Goal: Task Accomplishment & Management: Complete application form

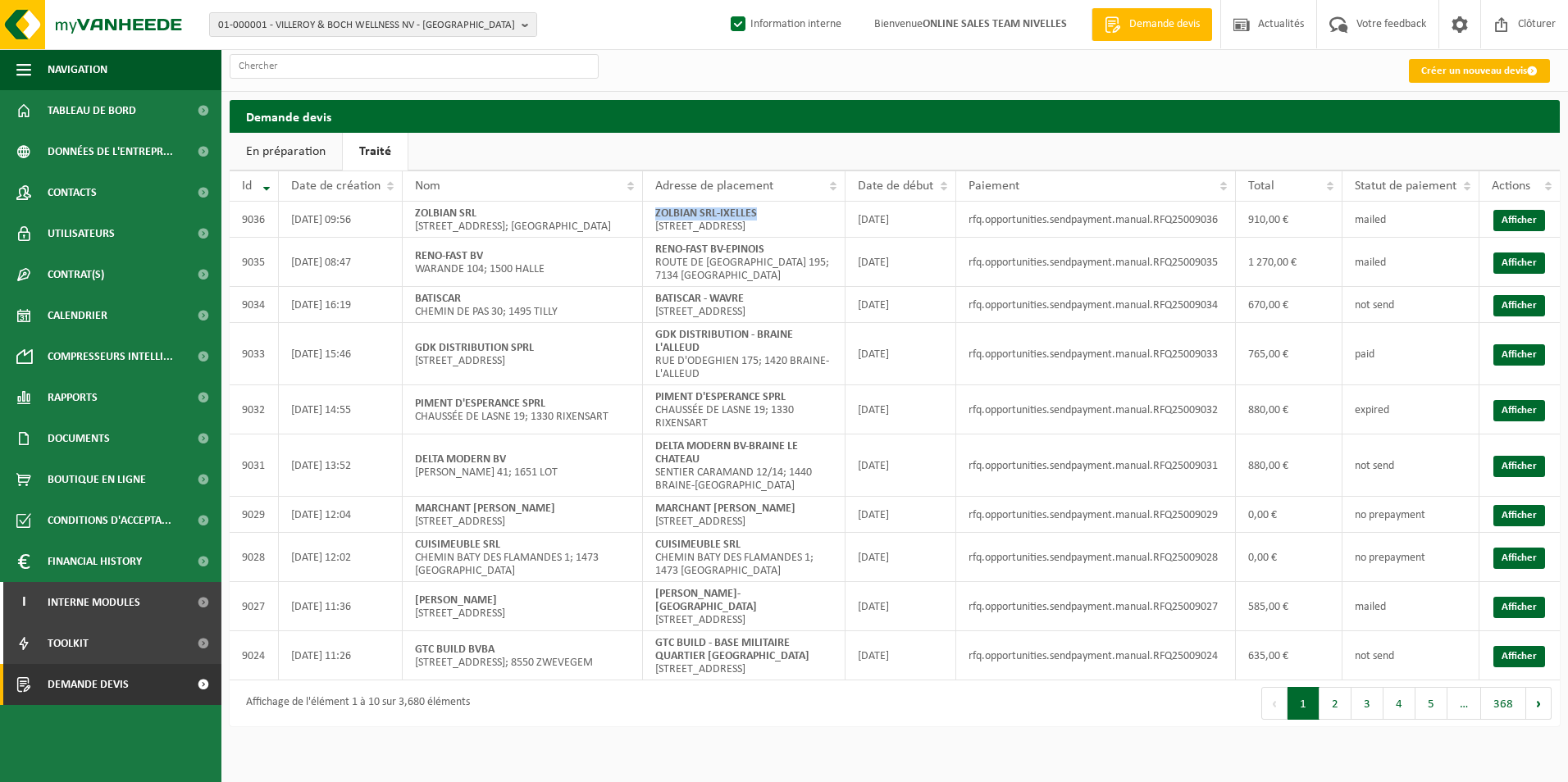
click at [1442, 70] on link "Créer un nouveau devis" at bounding box center [1479, 70] width 141 height 24
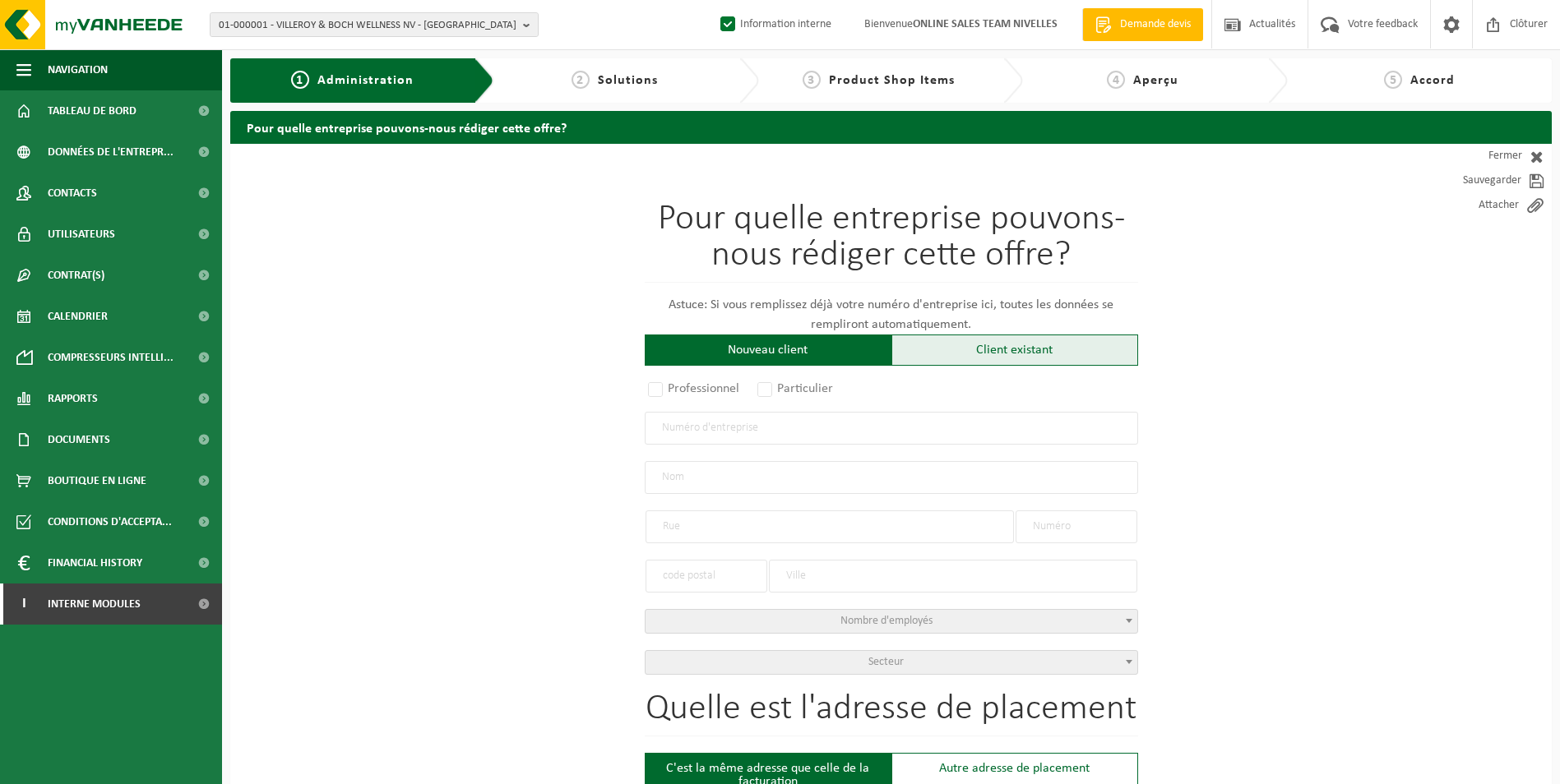
click at [972, 340] on div "Client existant" at bounding box center [1015, 350] width 247 height 31
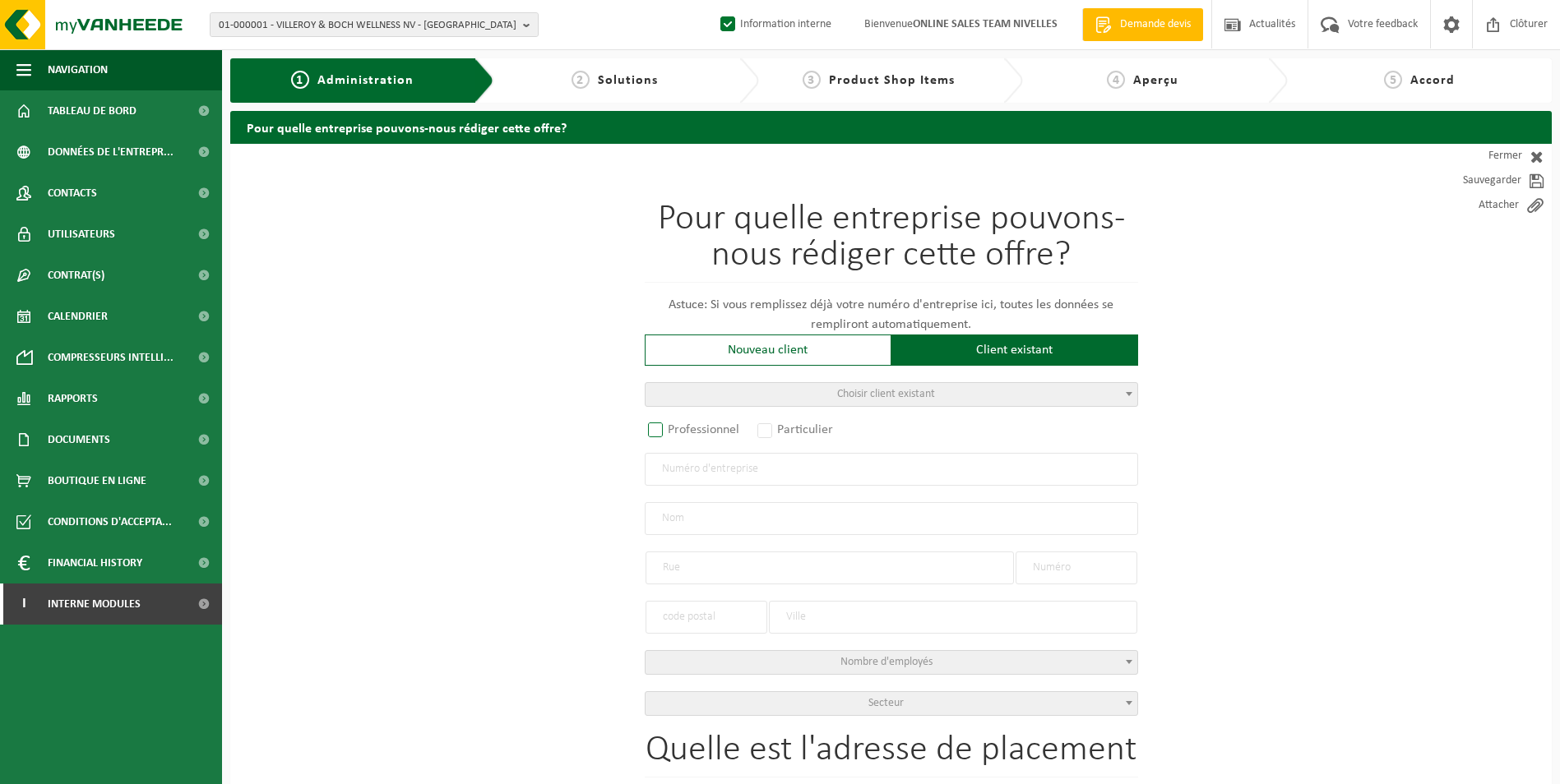
click at [653, 428] on label "Professionnel" at bounding box center [694, 430] width 100 height 23
click at [672, 428] on input "Professionnel" at bounding box center [677, 431] width 11 height 11
radio input "true"
click at [743, 472] on input "text" at bounding box center [892, 469] width 494 height 33
type input "0811720744"
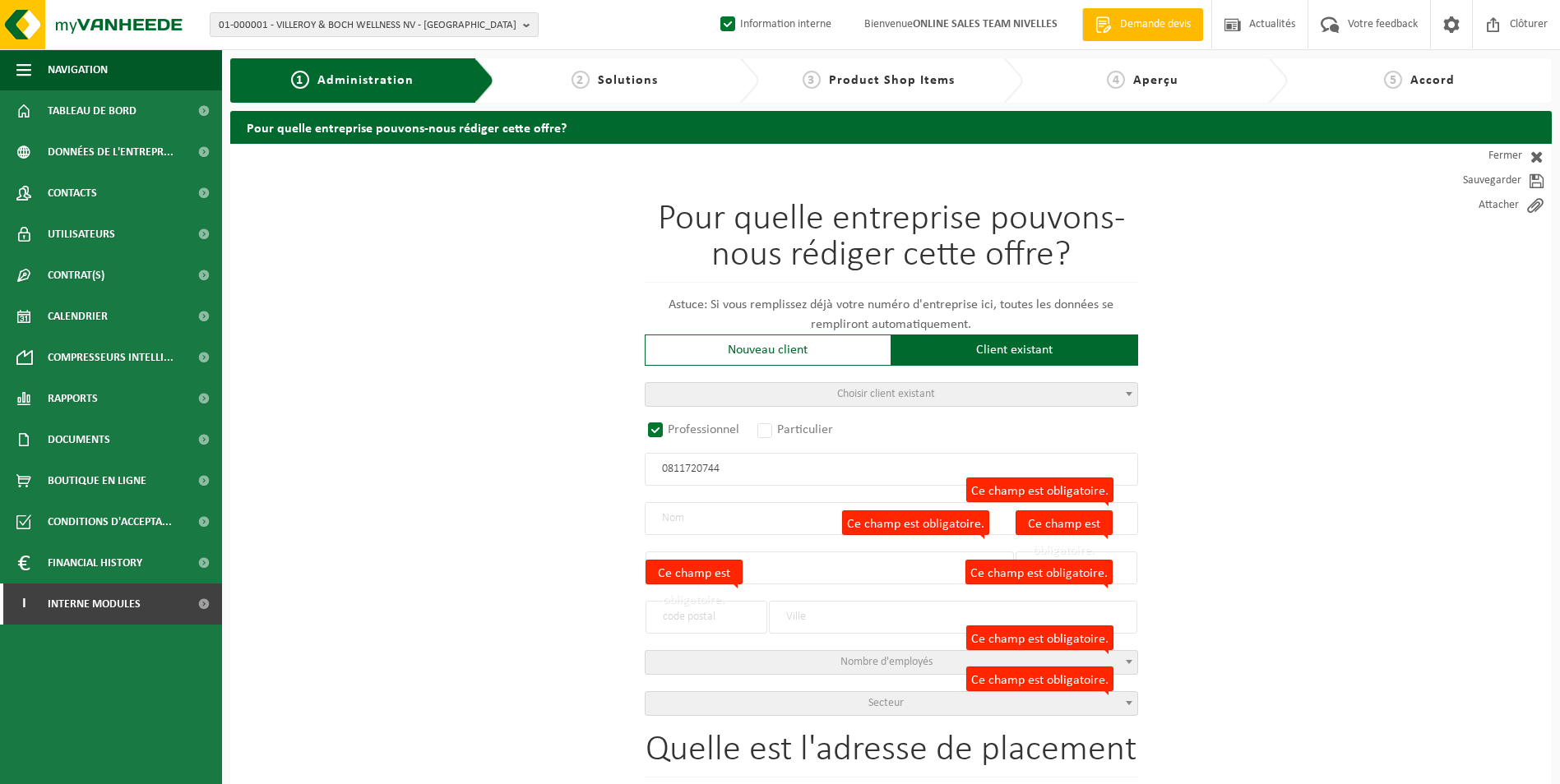
radio input "true"
type input "0811720744"
type input ""TECHNIMOUSSE" SCRL"
type input "RUE DE ROSIÈRES"
type input "28"
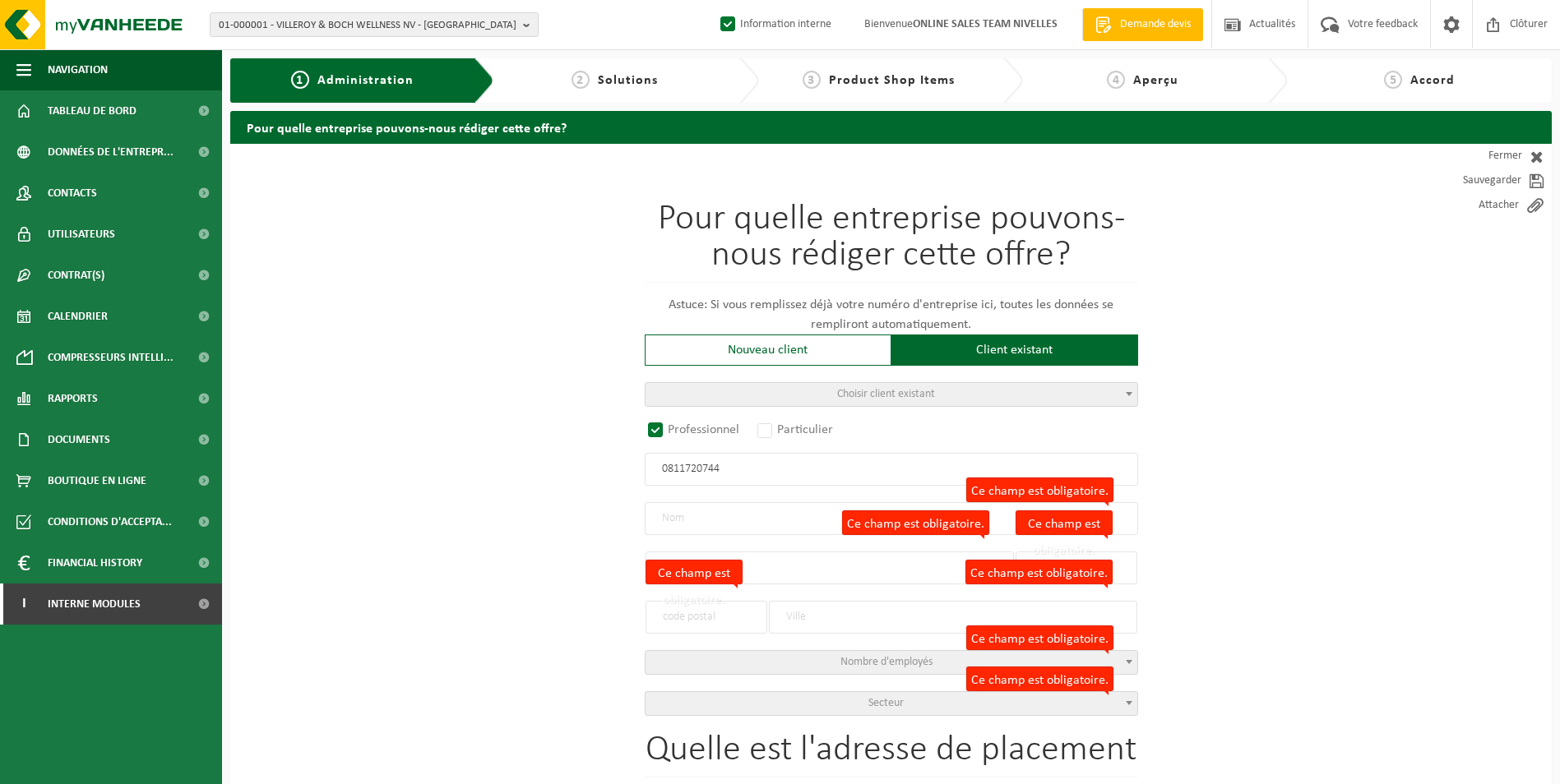
type input "1332"
type input "RIXENSART"
select select "D"
select select "NACE_4341"
type input ""TECHNIMOUSSE" SCRL"
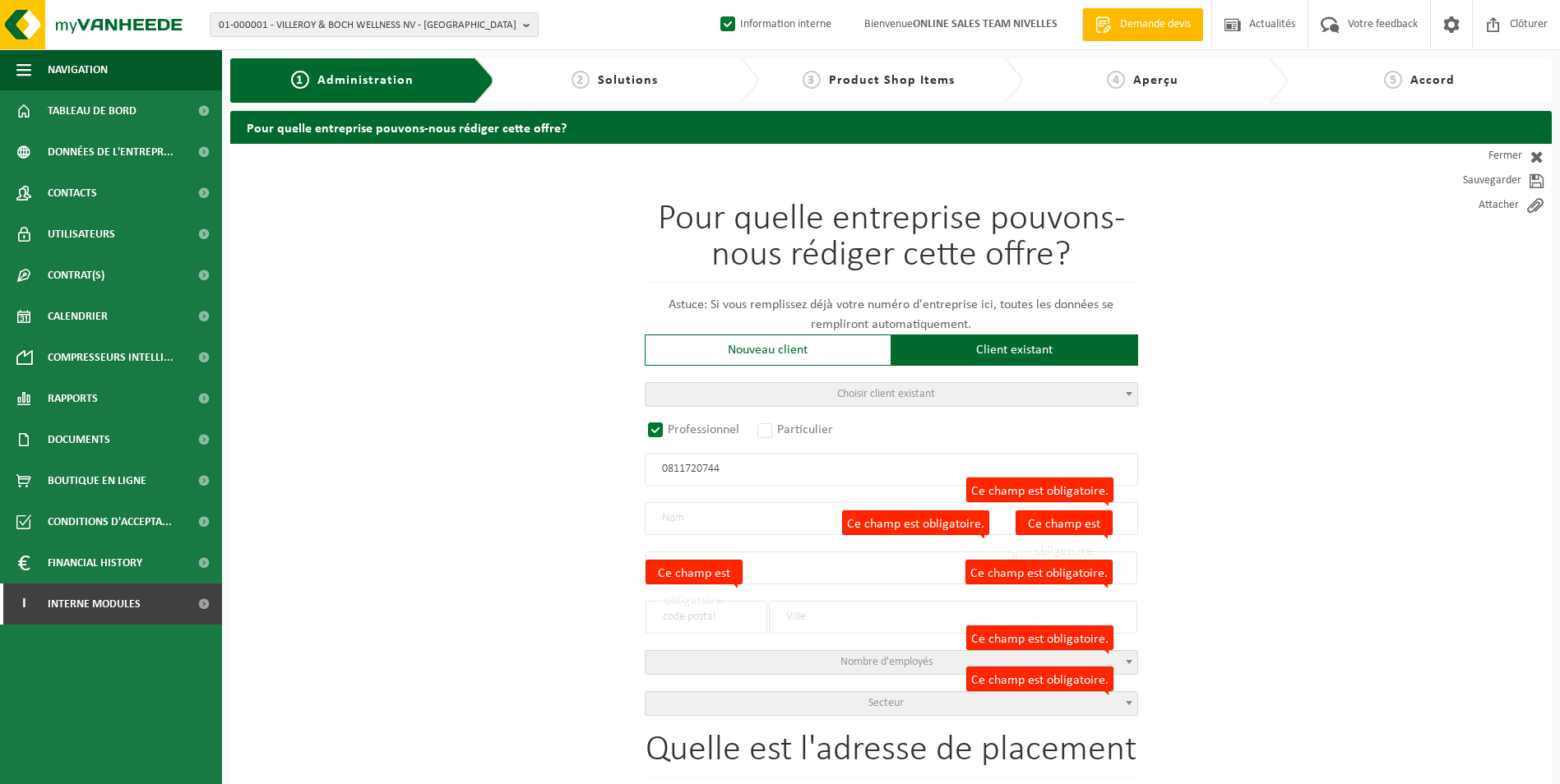
type input "RUE DE ROSIÈRES"
type input "28"
type input "1332"
type input "RIXENSART"
type input "2178528443"
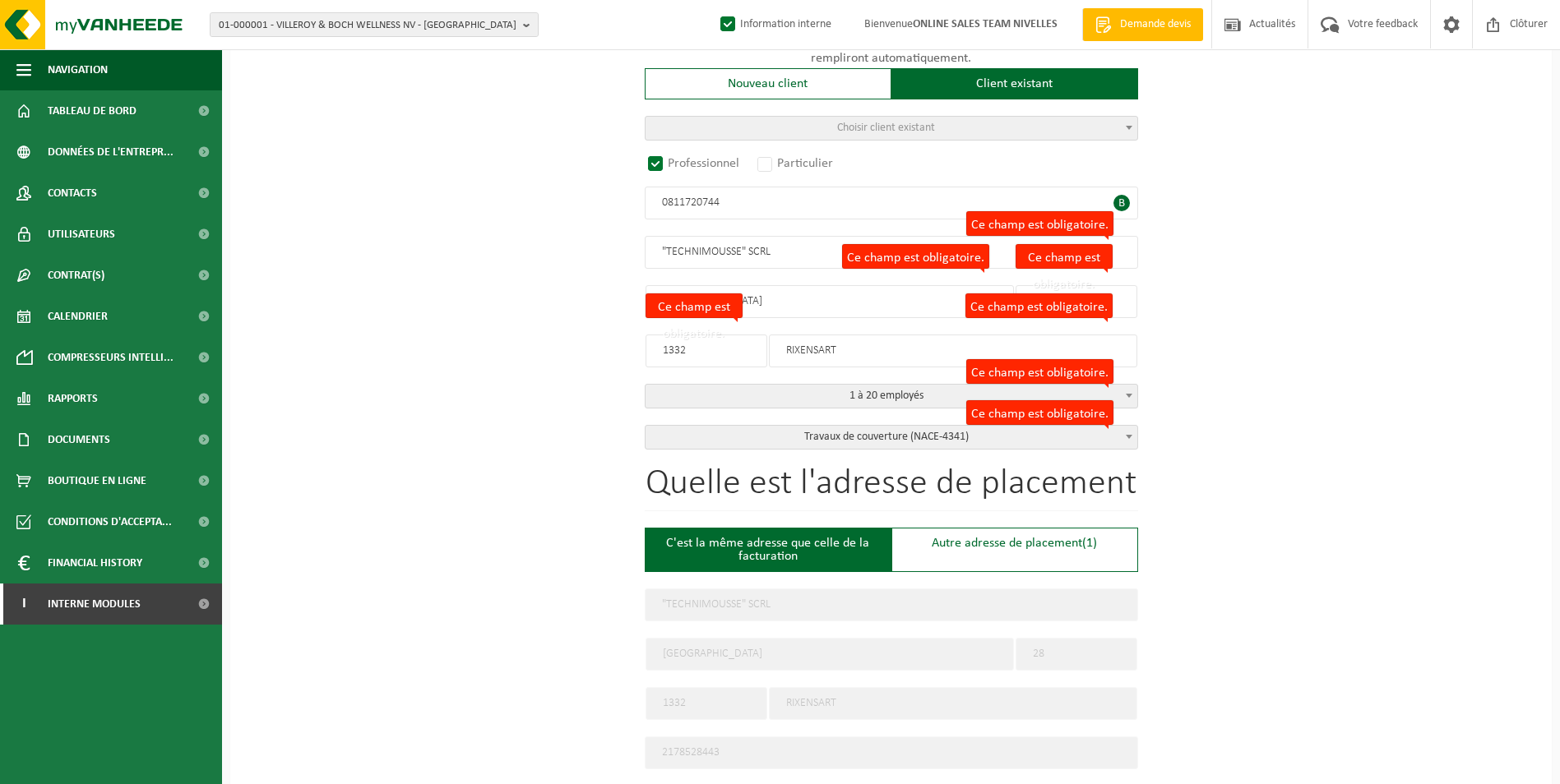
scroll to position [411, 0]
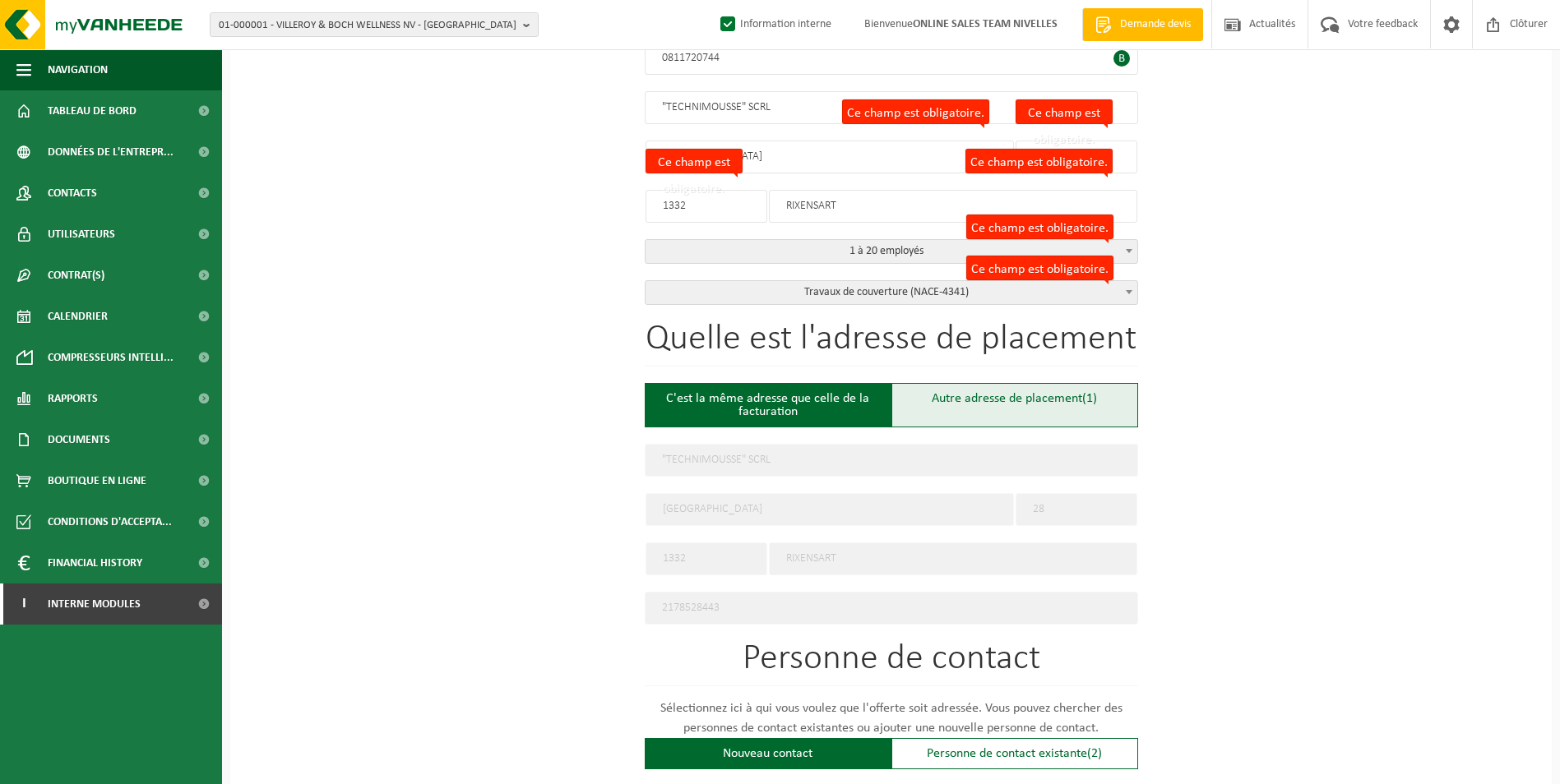
click at [1010, 413] on div "Autre adresse de placement (1)" at bounding box center [1015, 406] width 247 height 45
type input "Chantier -"
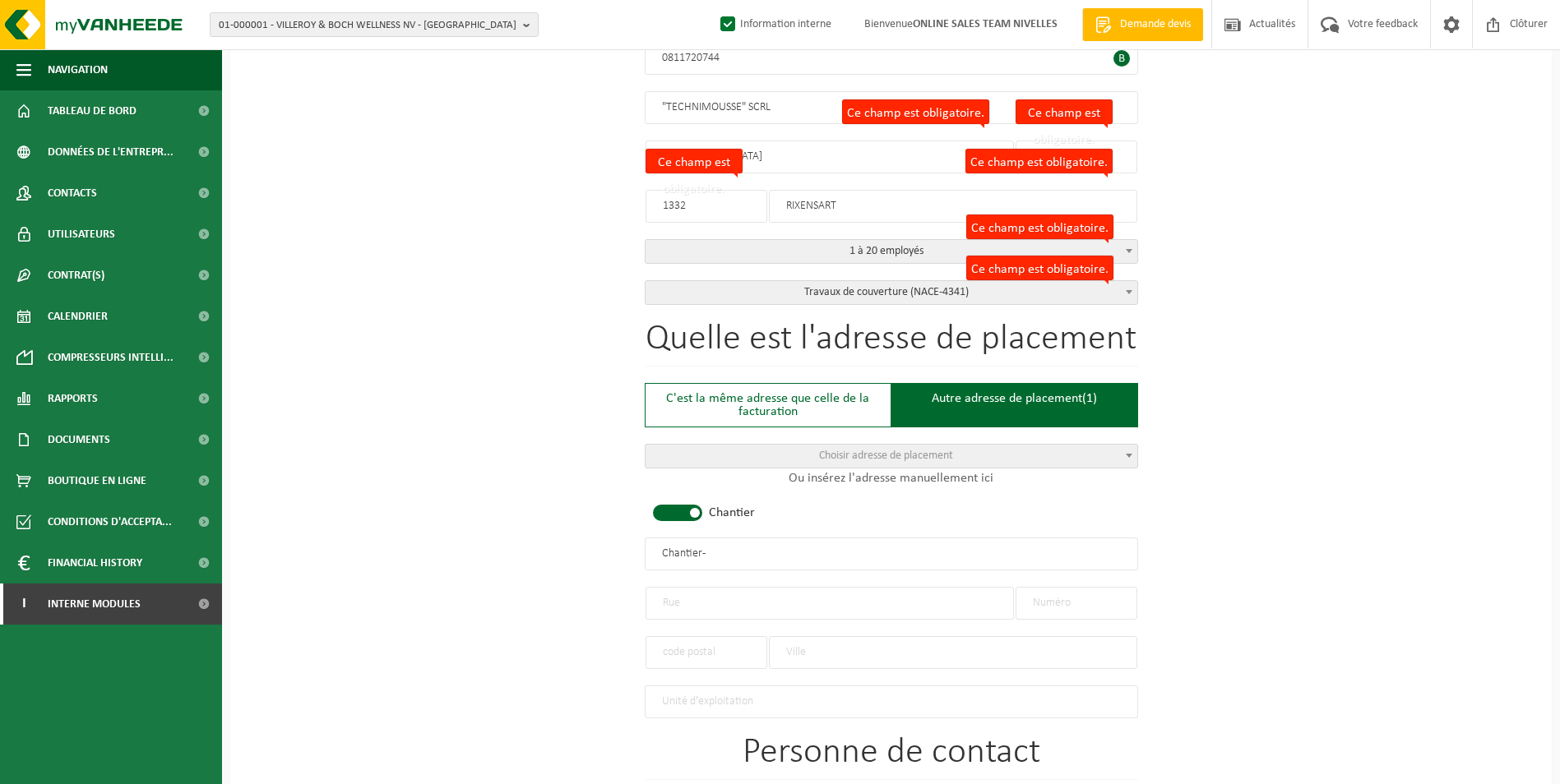
click at [693, 508] on span at bounding box center [677, 513] width 49 height 16
click at [758, 612] on input "text" at bounding box center [830, 604] width 369 height 33
click at [669, 604] on input "rue de la bruyere" at bounding box center [830, 604] width 369 height 33
type input "Rue de la bruyere"
drag, startPoint x: 762, startPoint y: 603, endPoint x: 380, endPoint y: 588, distance: 382.3
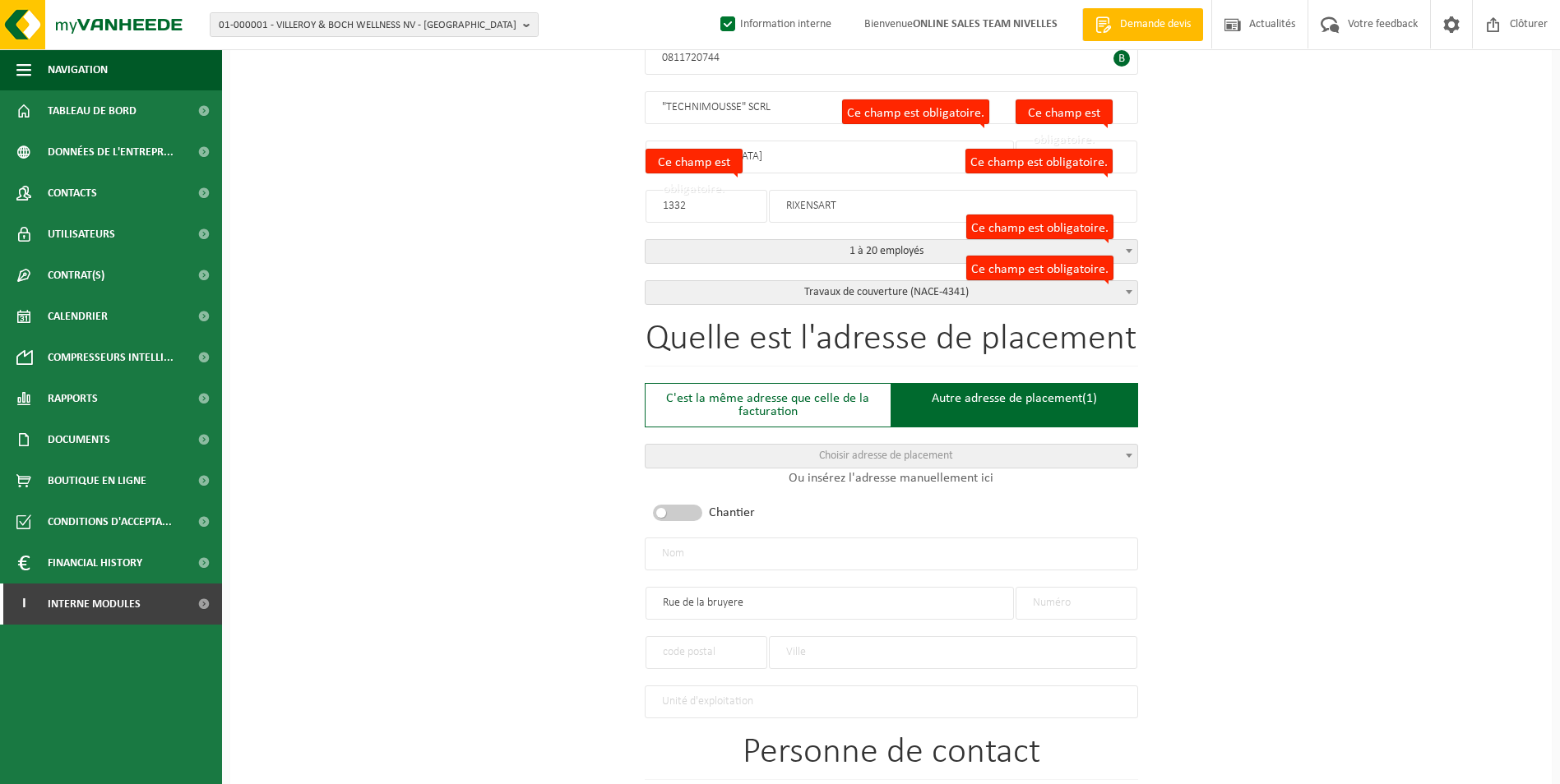
click at [380, 588] on div "Pour quelle entreprise pouvons-nous rédiger cette offre? Astuce: Si vous rempli…" at bounding box center [891, 551] width 1322 height 1637
type input "Avenue Albert premier"
click at [1061, 600] on input "text" at bounding box center [1077, 604] width 122 height 33
type input "319"
click at [719, 655] on input "text" at bounding box center [707, 652] width 122 height 33
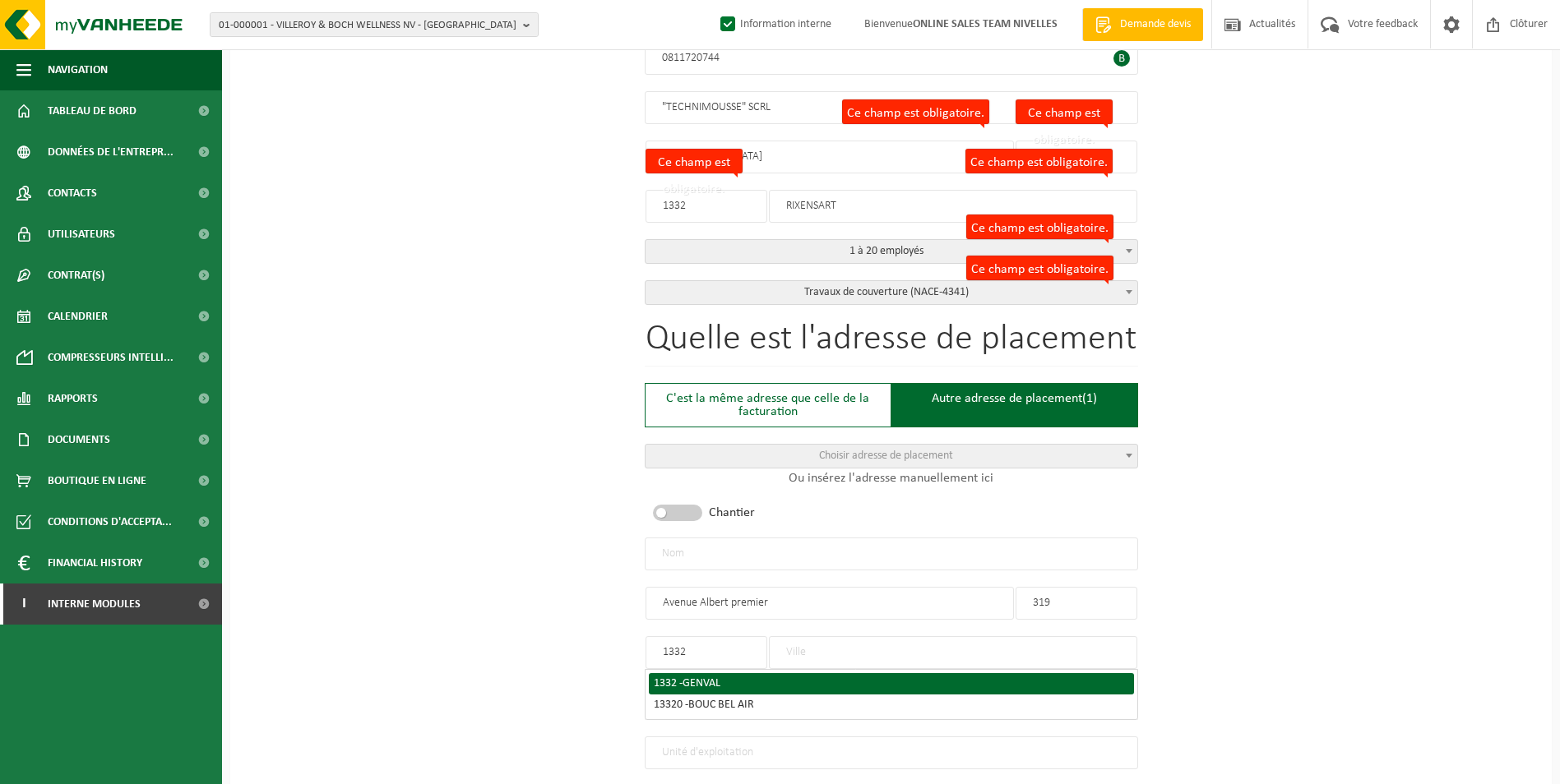
type input "1332"
click at [737, 678] on div "1332 - GENVAL" at bounding box center [891, 684] width 475 height 12
type input "GENVAL"
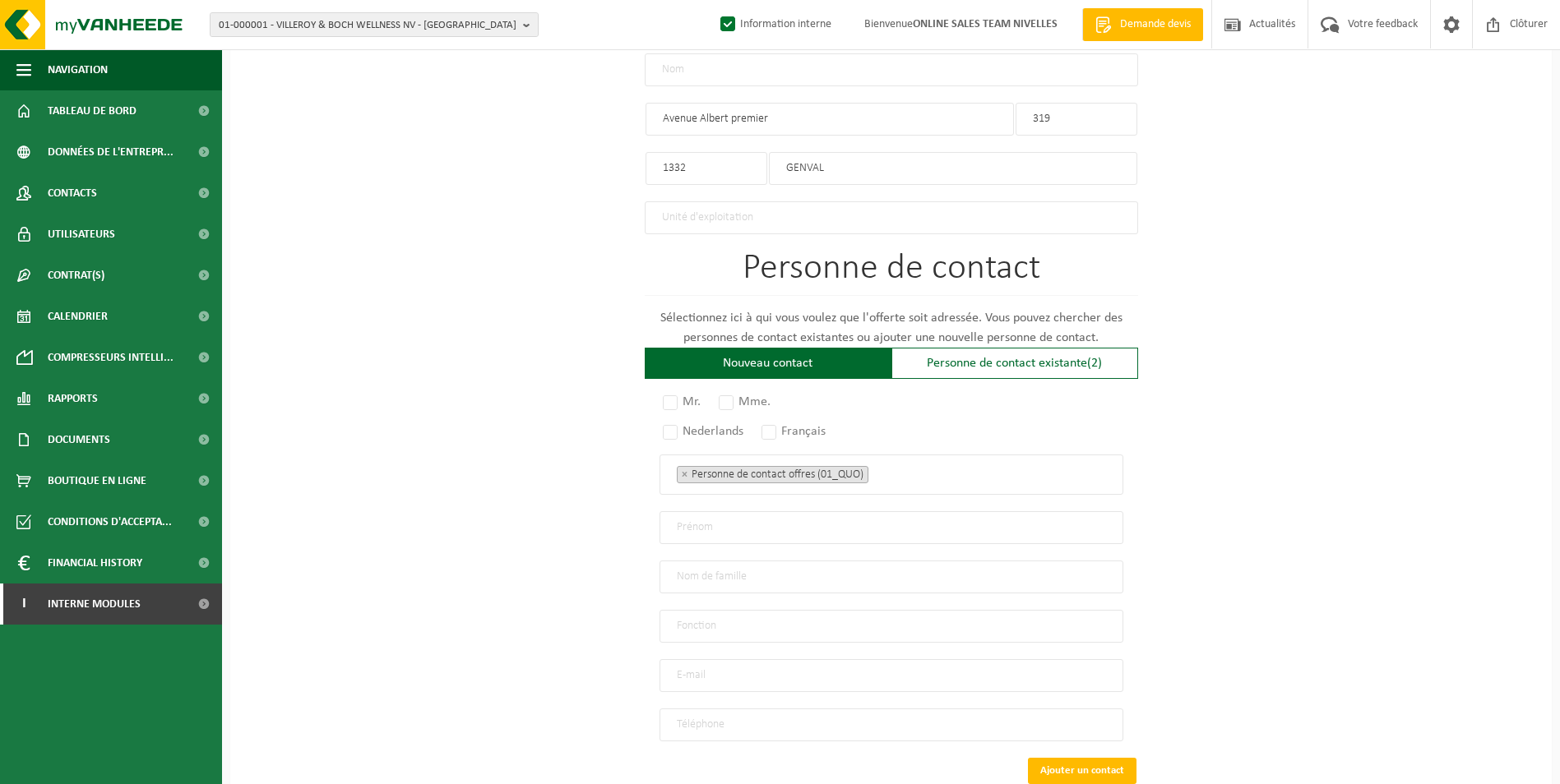
scroll to position [992, 0]
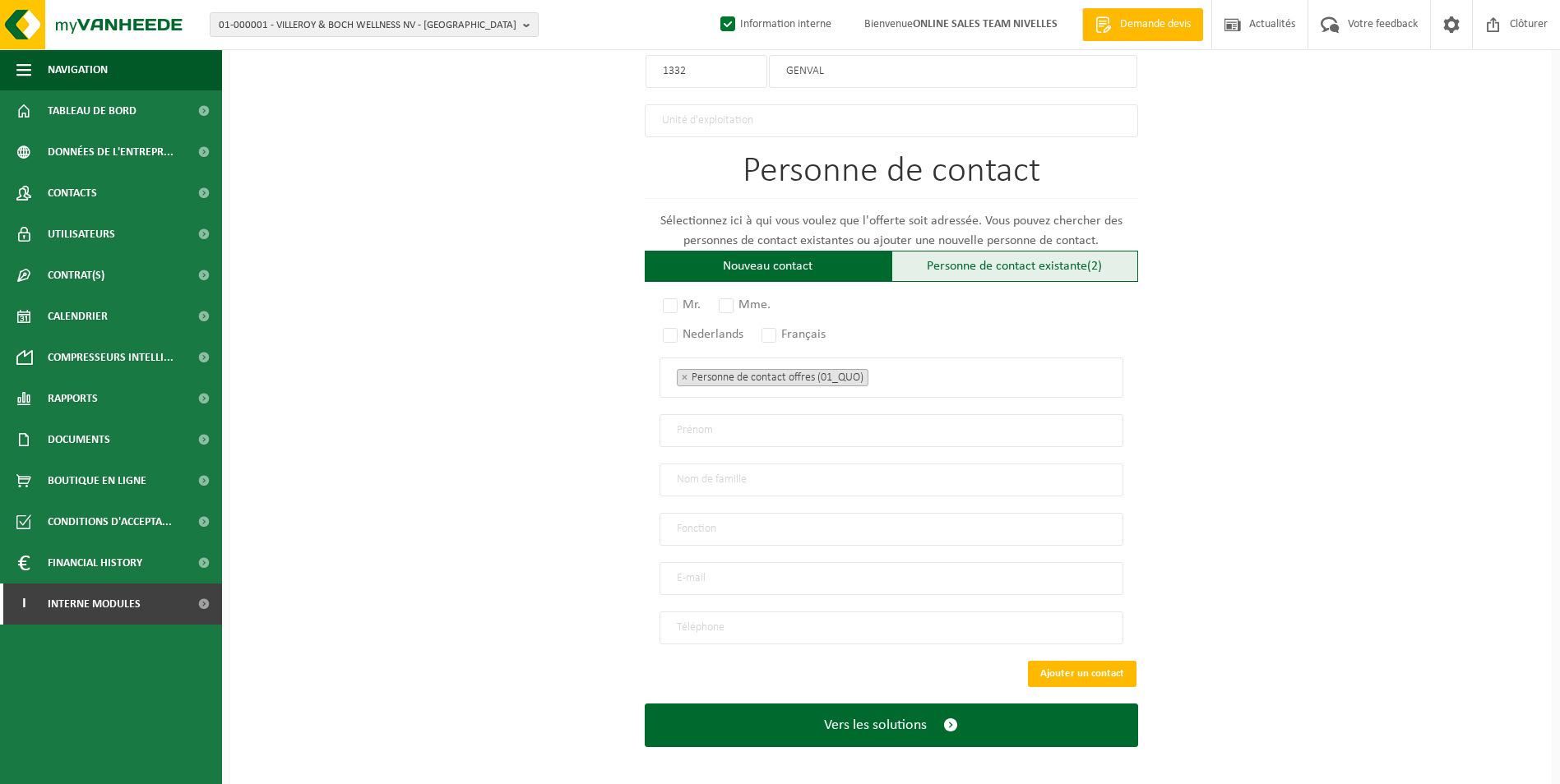
click at [981, 262] on div "Personne de contact existante (2)" at bounding box center [1015, 266] width 247 height 31
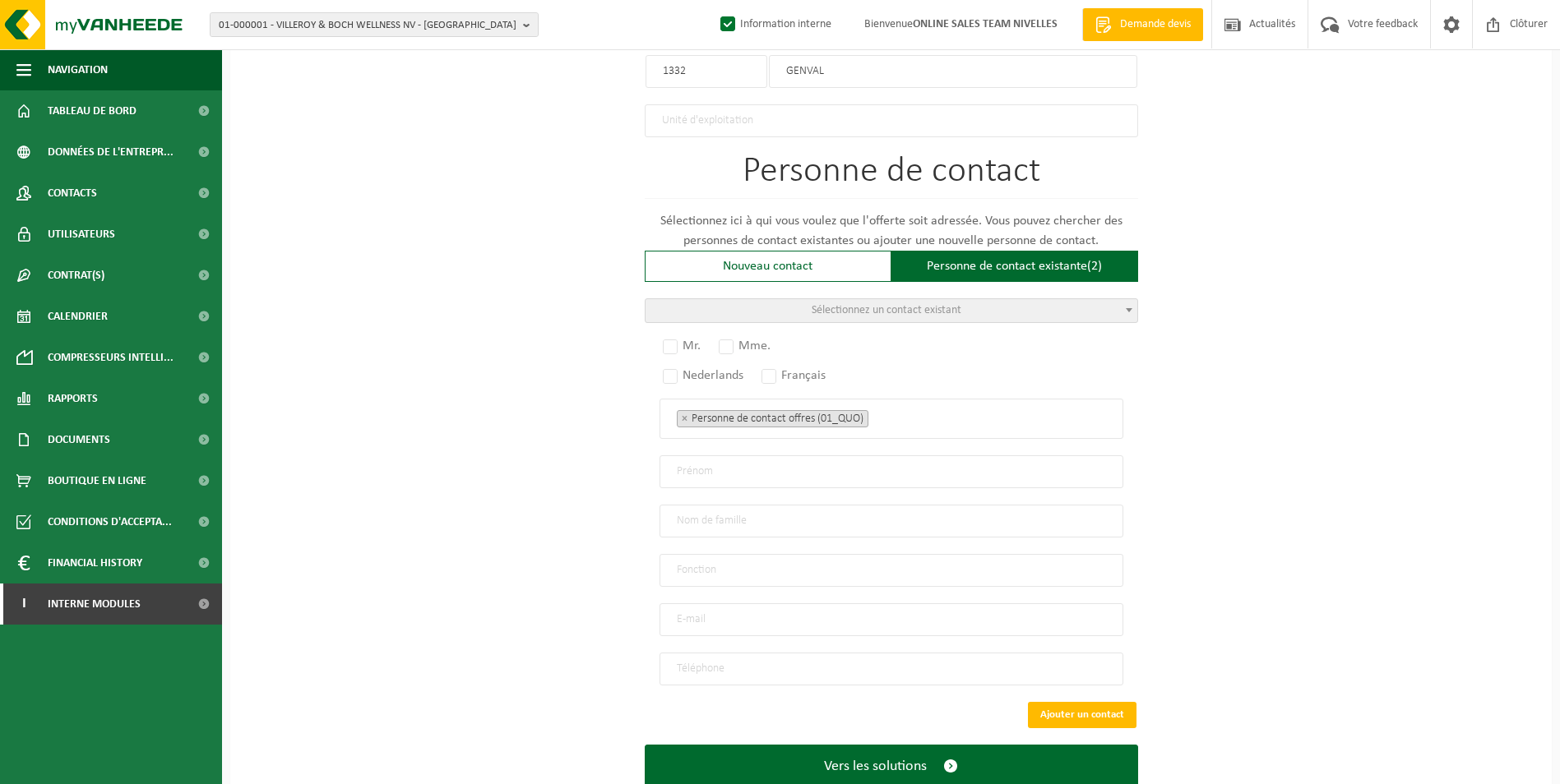
click at [948, 304] on span "Sélectionnez un contact existant" at bounding box center [886, 310] width 150 height 13
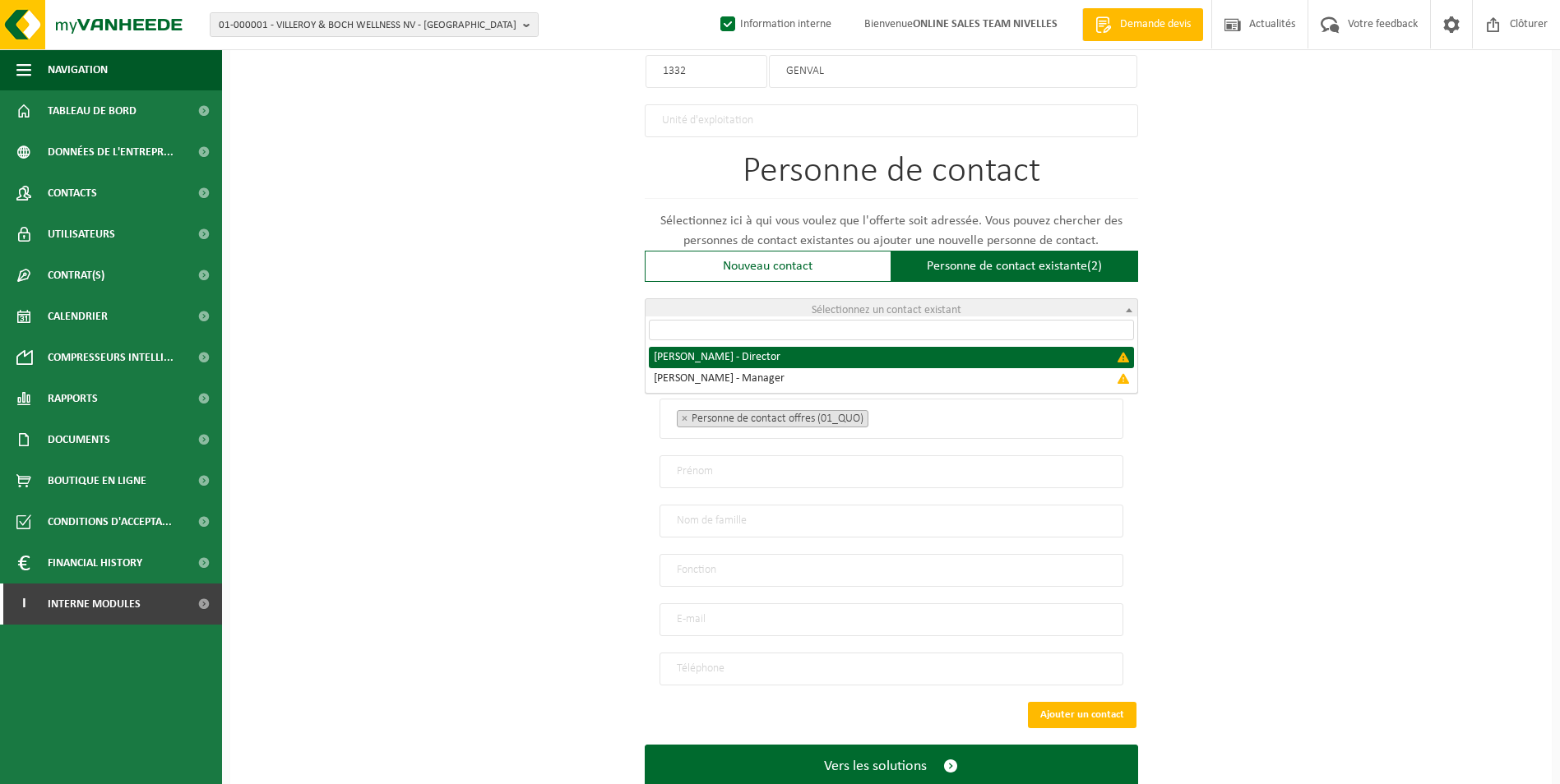
select select "{"code":"","firstname":"KETTY","surname":"ROBBA","gender":"Unknown","position":…"
type input "KETTY"
type input "ROBBA"
type input "Director"
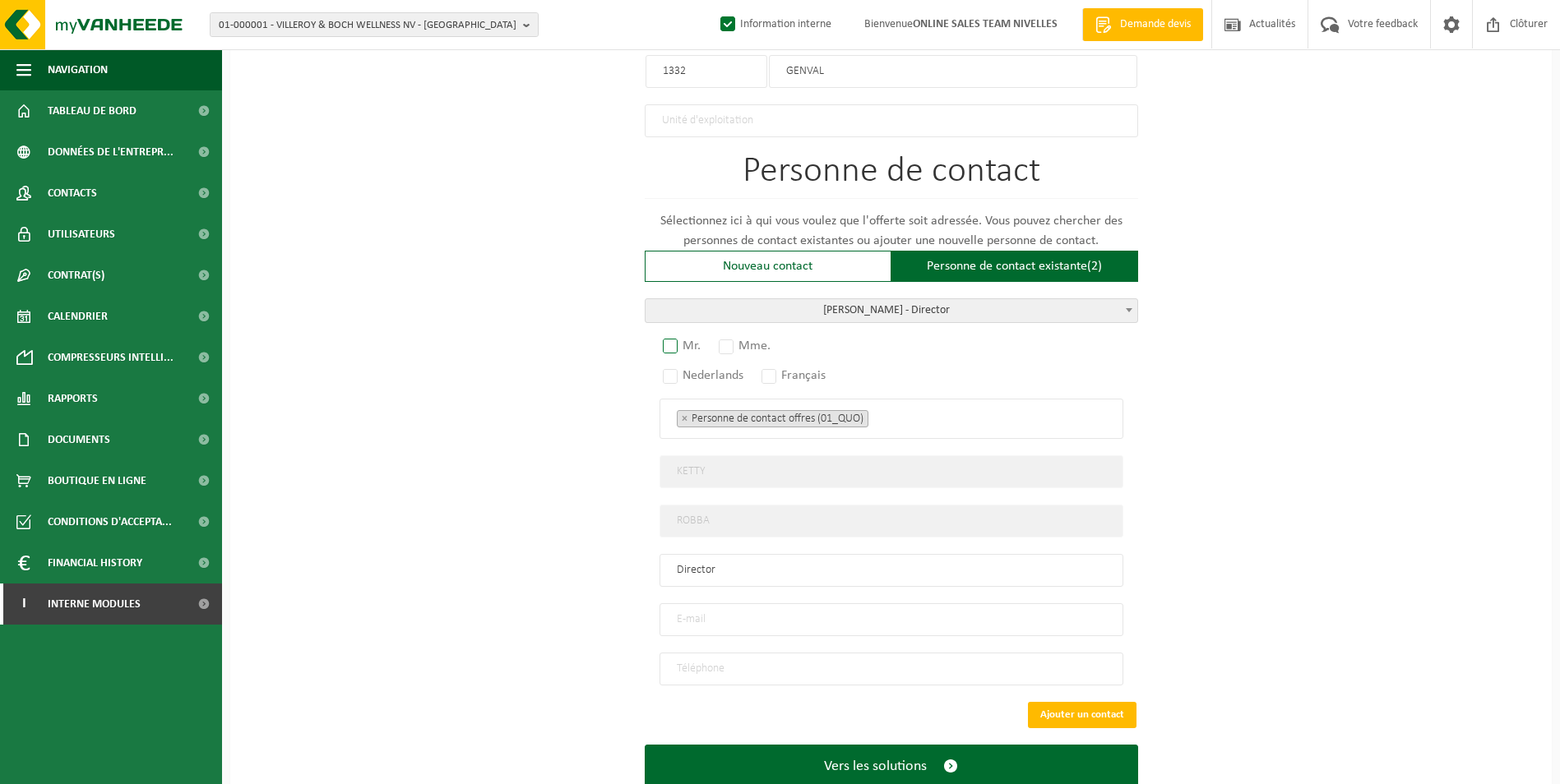
click at [674, 335] on label "Mr." at bounding box center [683, 347] width 46 height 23
radio input "true"
click at [865, 307] on span "ROBBA KETTY - Director" at bounding box center [892, 311] width 492 height 23
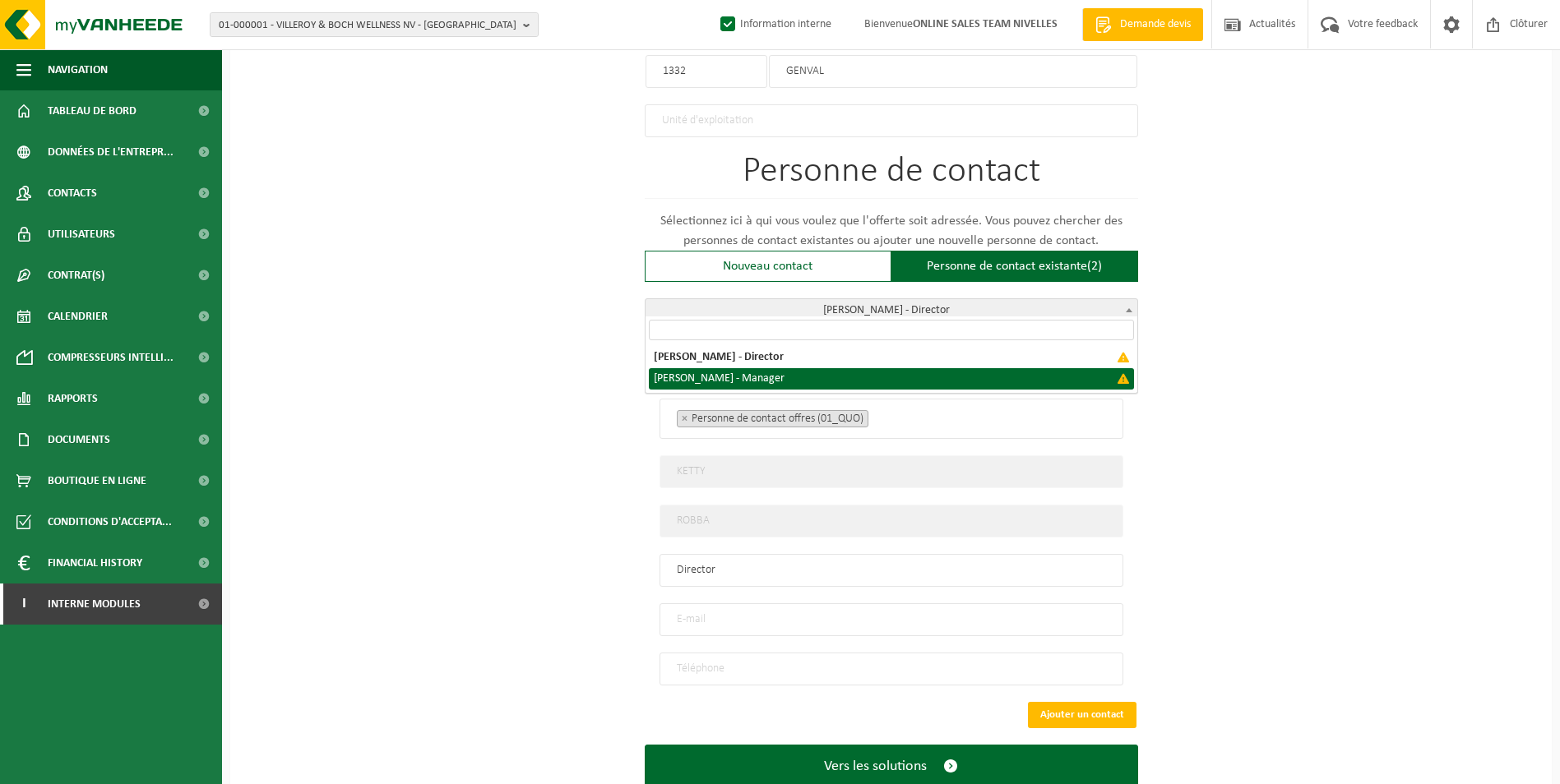
select select "{"code":"","firstname":"RODOLPHE","surname":"REINHARD","gender":"Unknown","posi…"
type input "RODOLPHE"
type input "REINHARD"
type input "Manager"
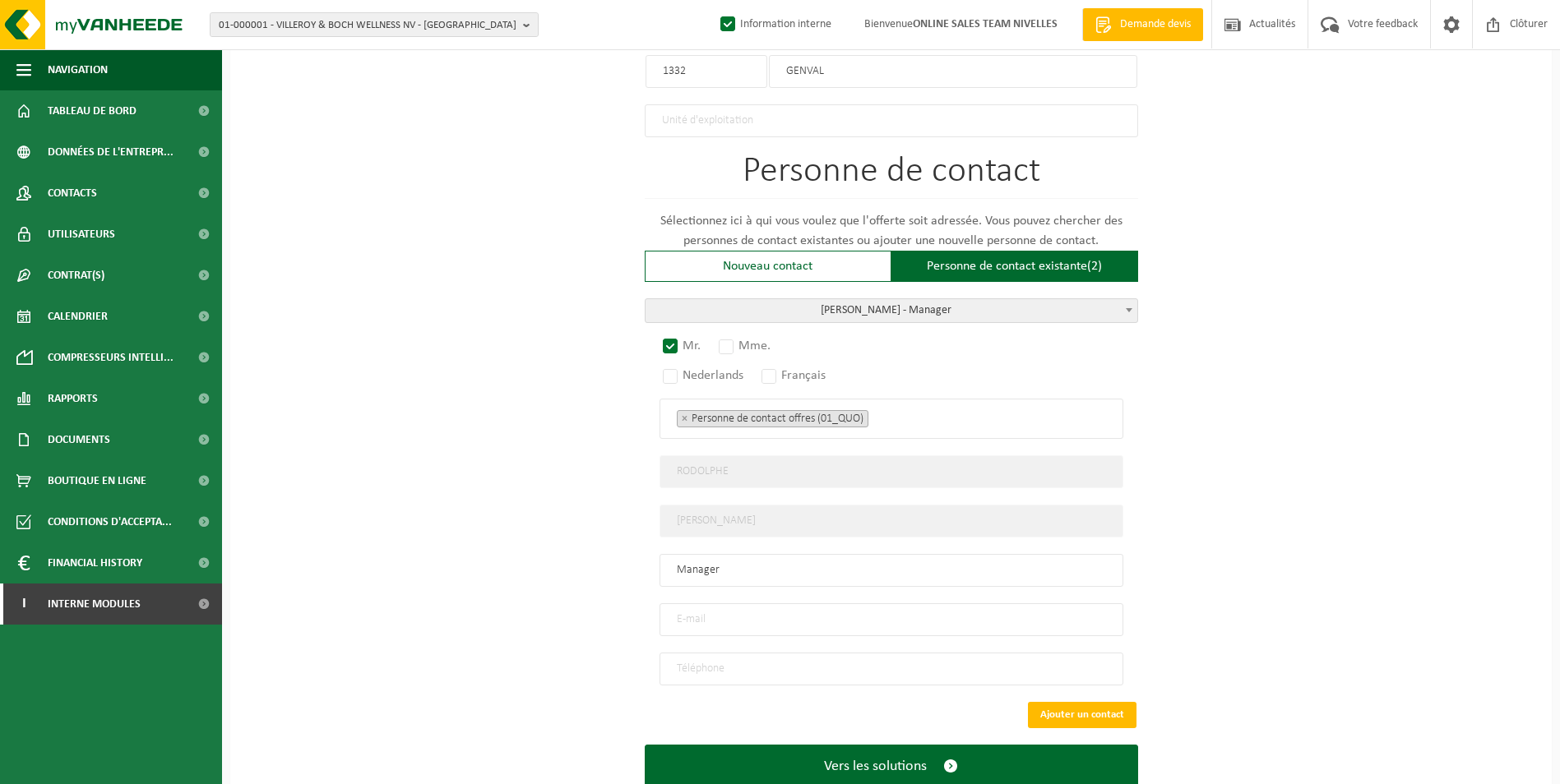
click at [901, 419] on ul "× Personne de contact offres (01_QUO)" at bounding box center [891, 418] width 429 height 21
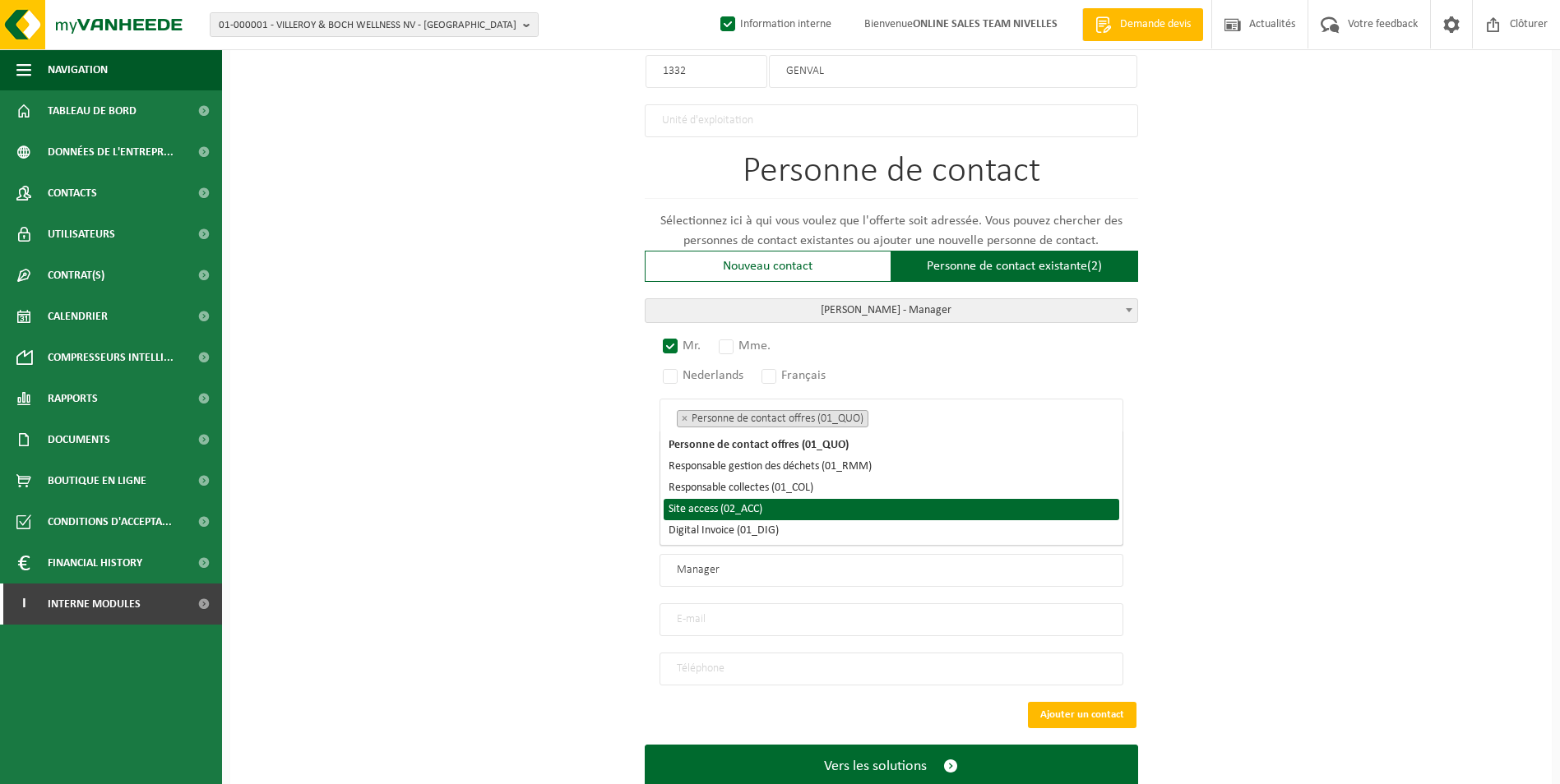
click at [801, 503] on li "Site access (02_ACC)" at bounding box center [892, 510] width 456 height 21
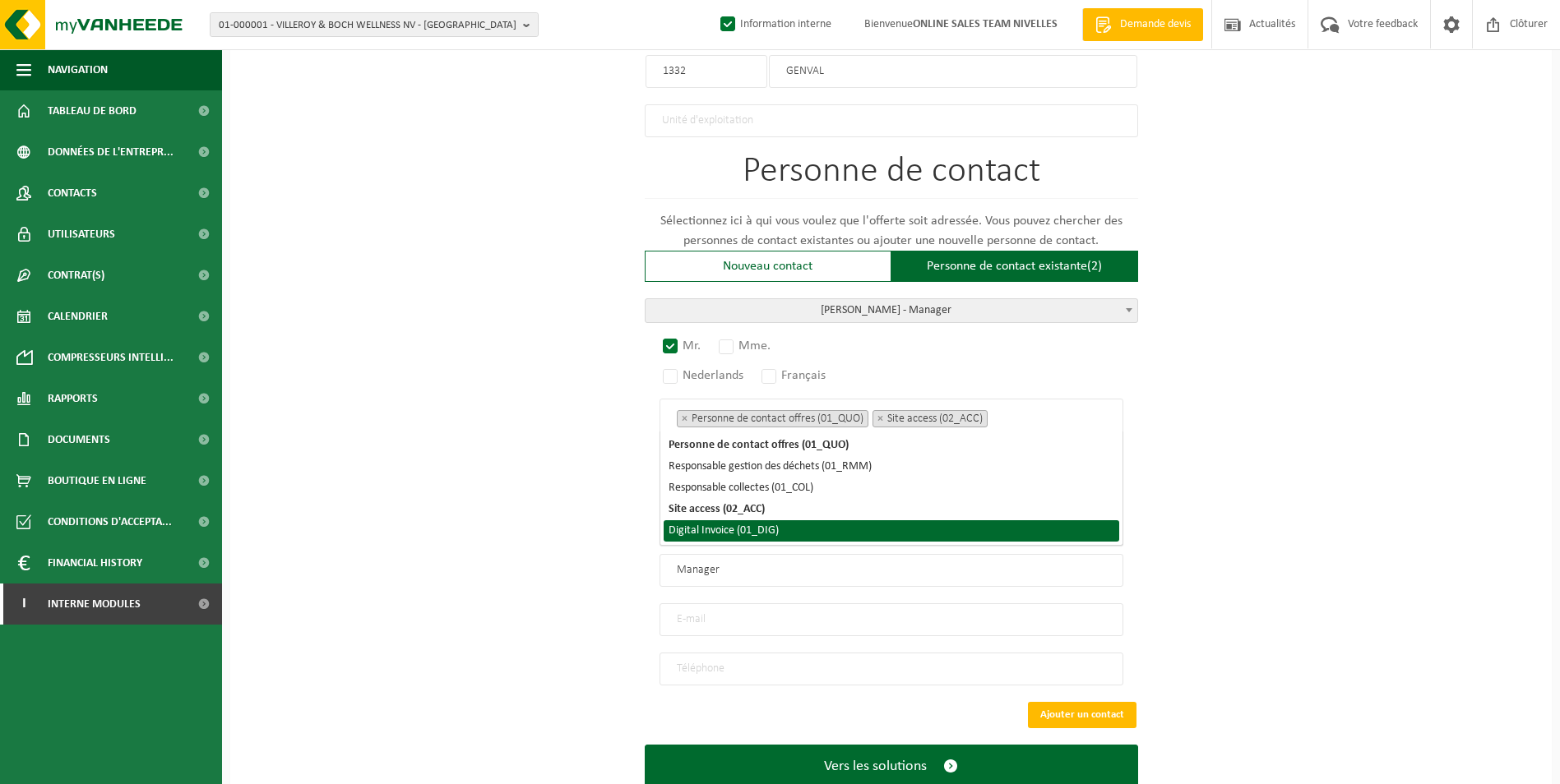
click at [769, 532] on li "Digital Invoice (01_DIG)" at bounding box center [892, 531] width 456 height 21
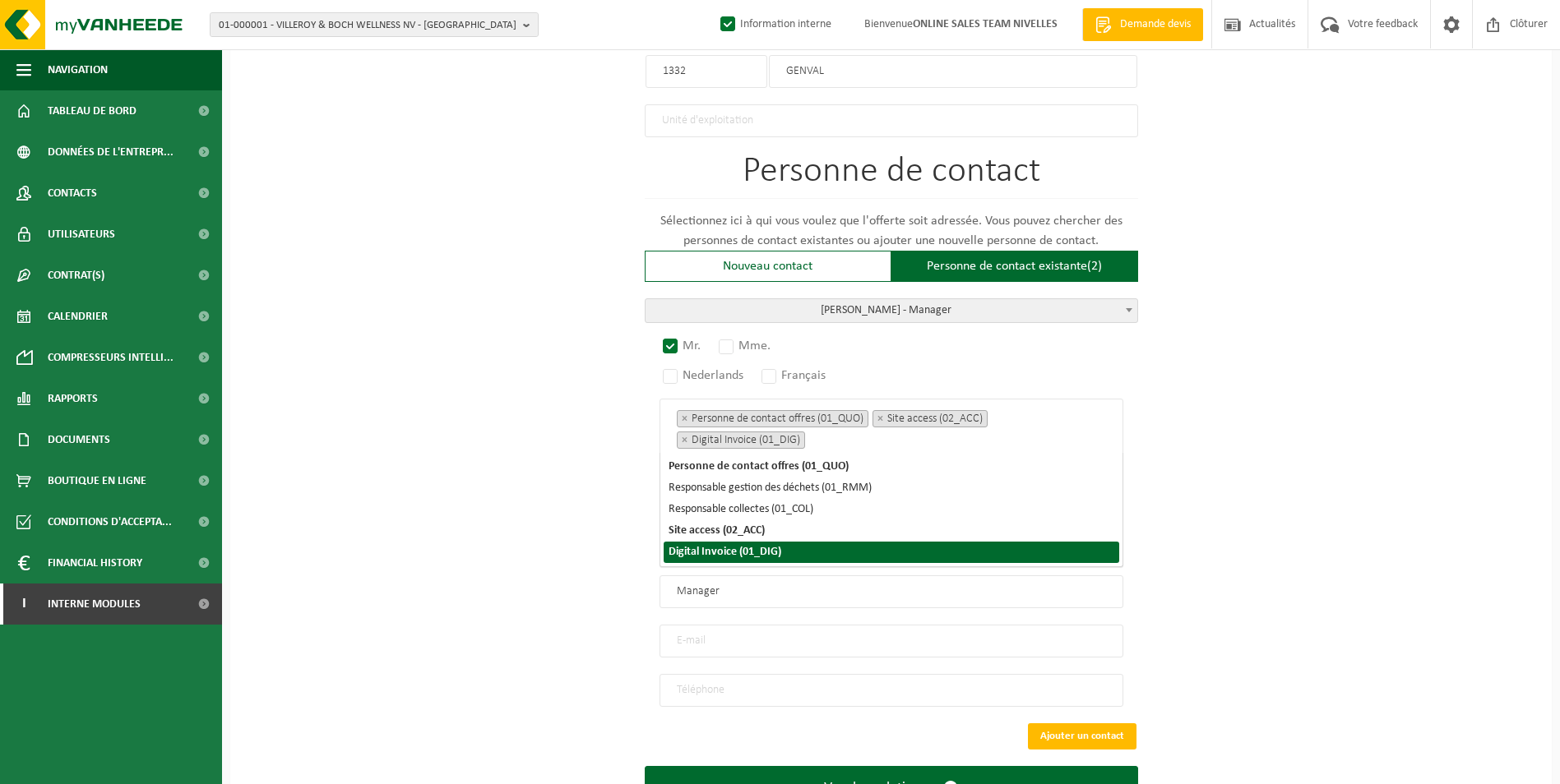
click at [590, 525] on div "Pour quelle entreprise pouvons-nous rédiger cette offre? Astuce: Si vous rempli…" at bounding box center [891, 1] width 1322 height 1700
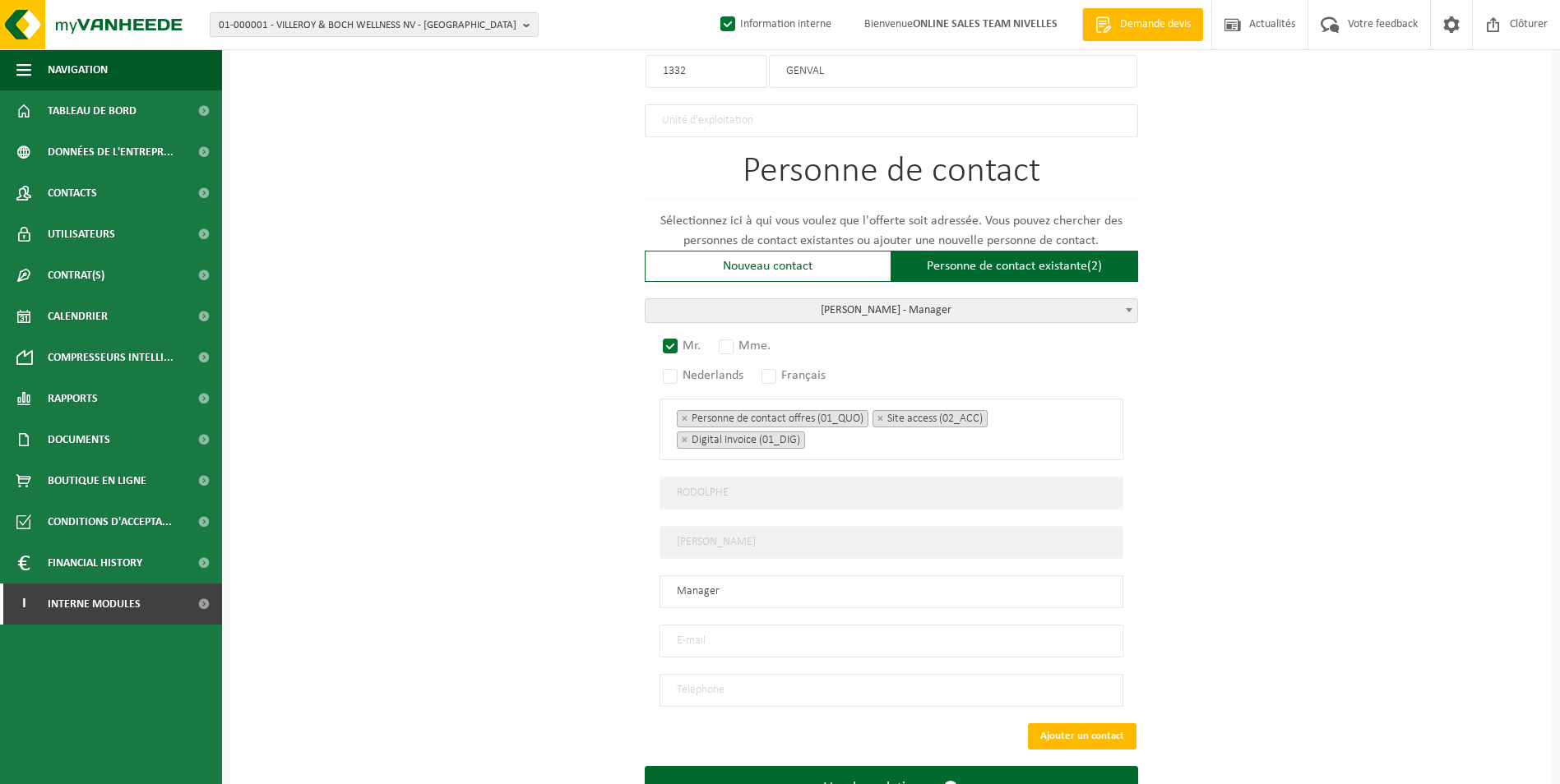
click at [717, 635] on input "email" at bounding box center [891, 642] width 464 height 33
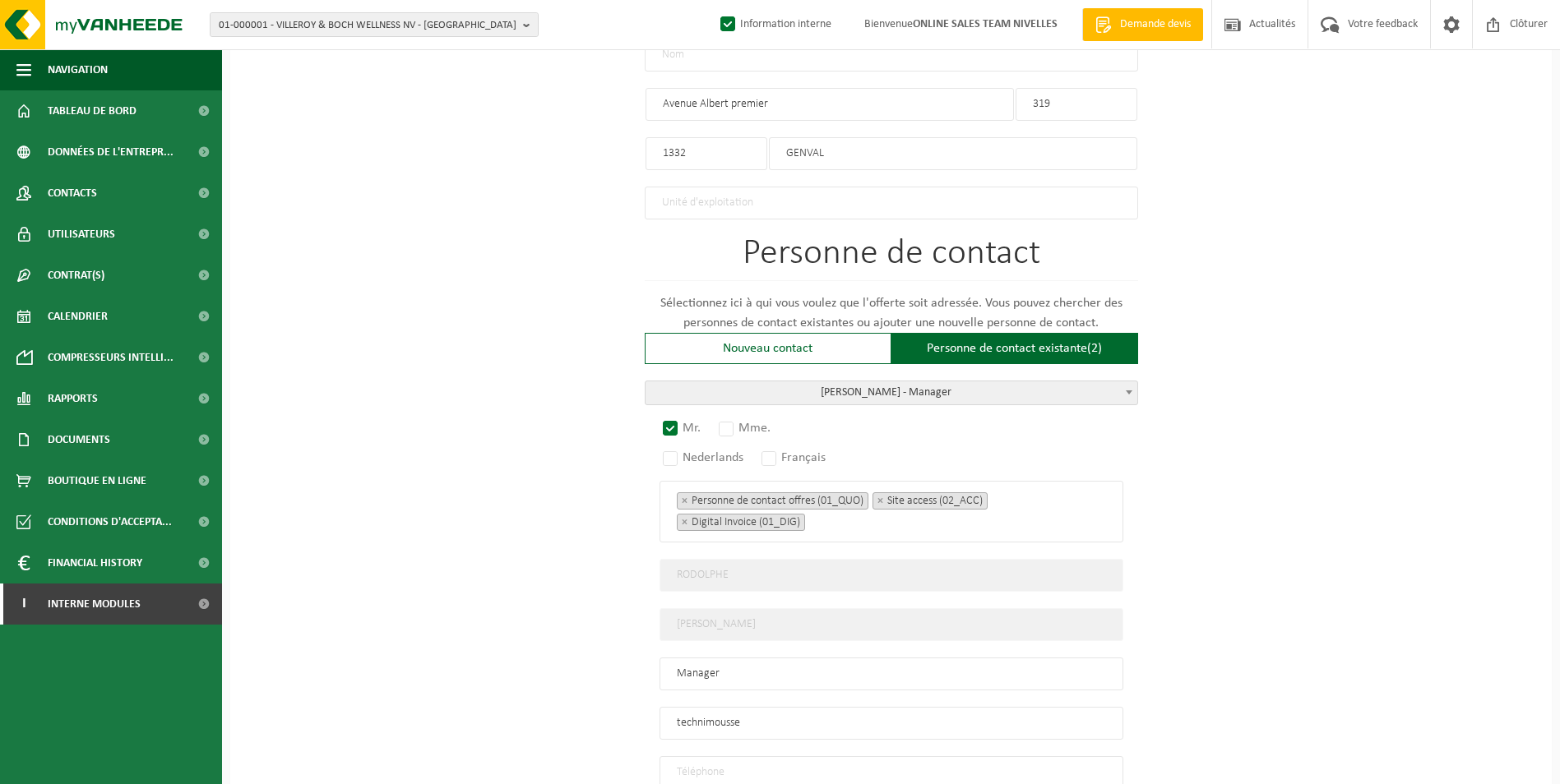
scroll to position [1055, 0]
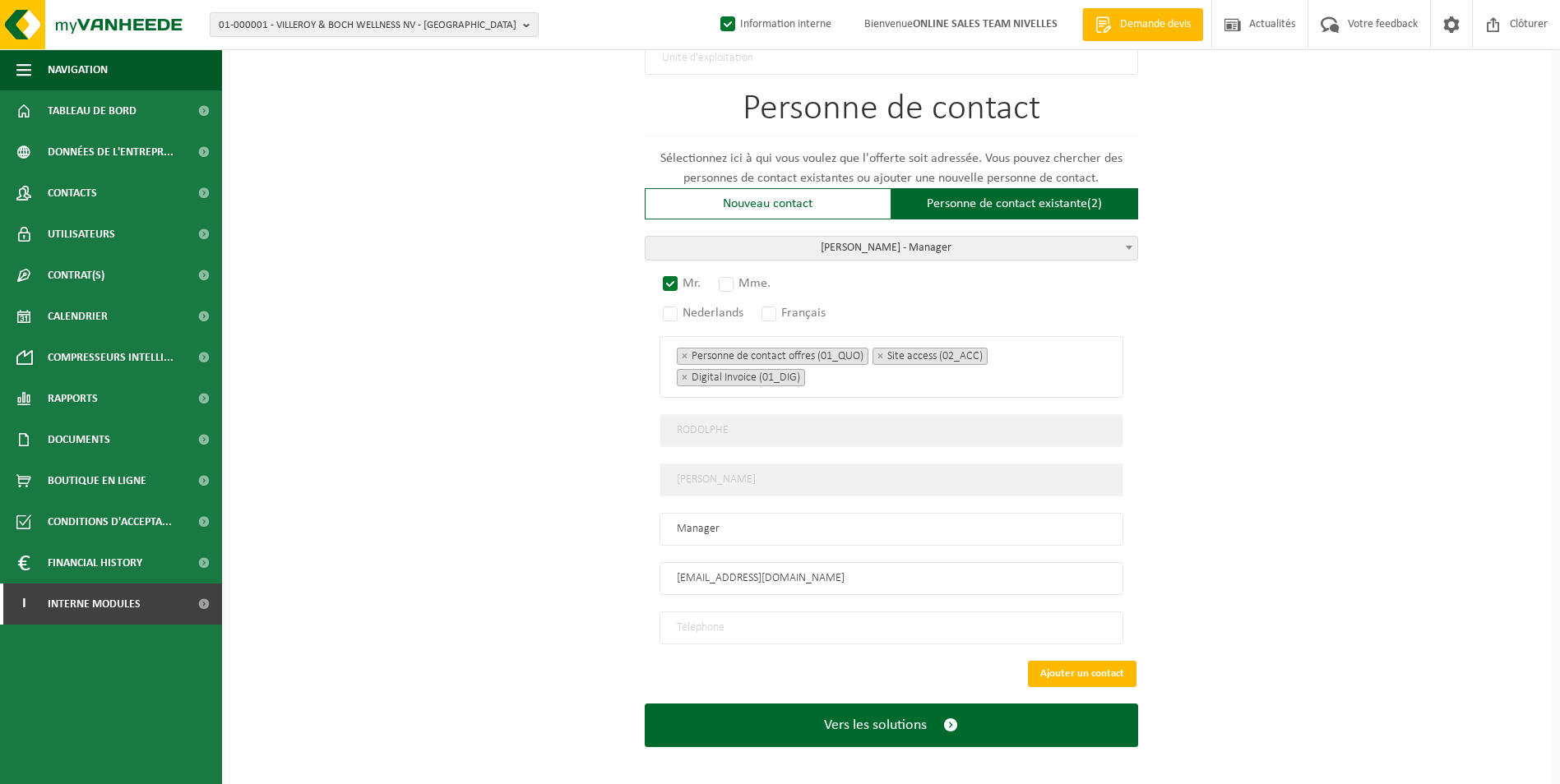
type input "technimoussesophie@gmail.com"
click at [713, 612] on input "tel" at bounding box center [891, 628] width 464 height 33
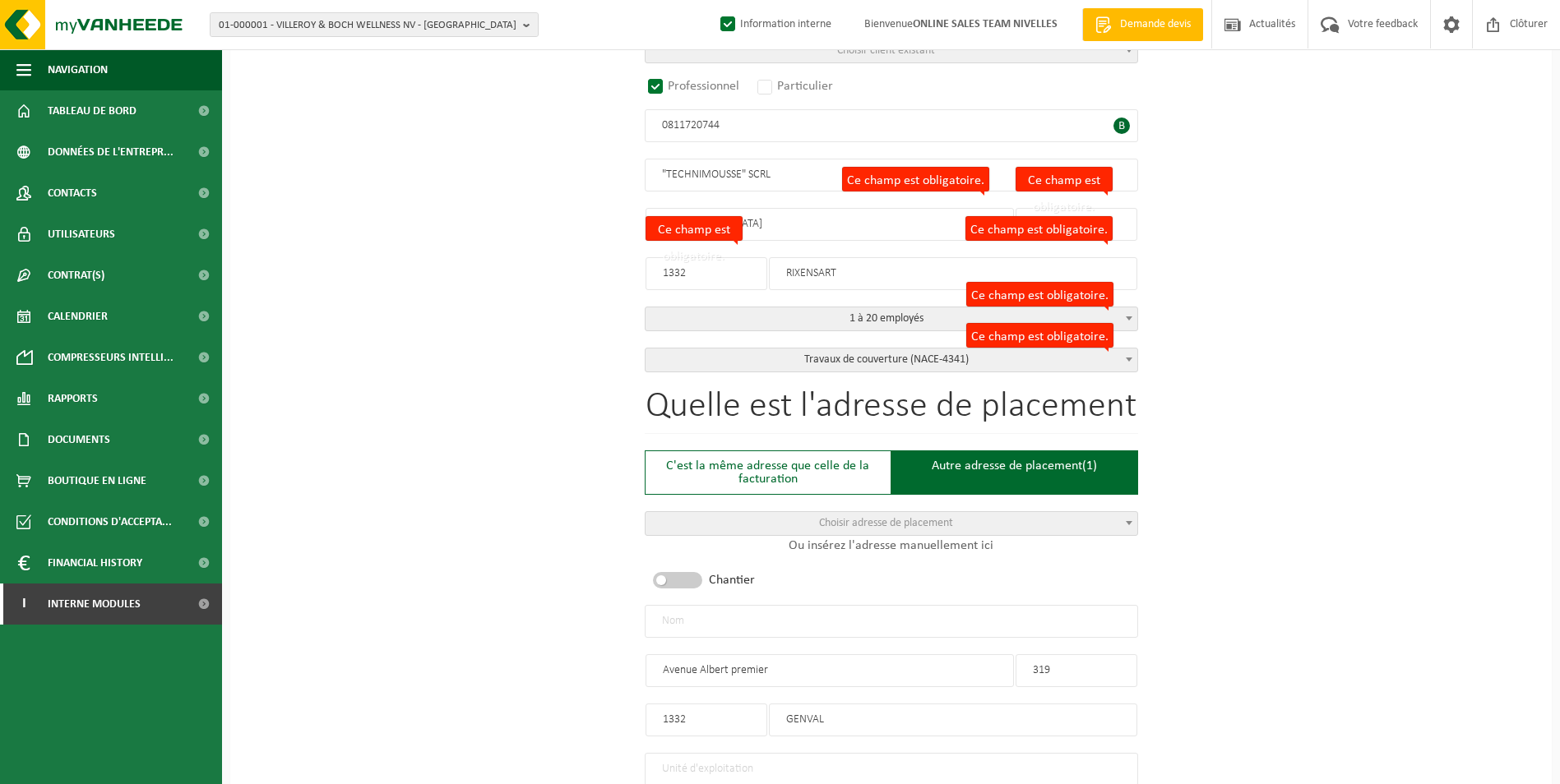
scroll to position [315, 0]
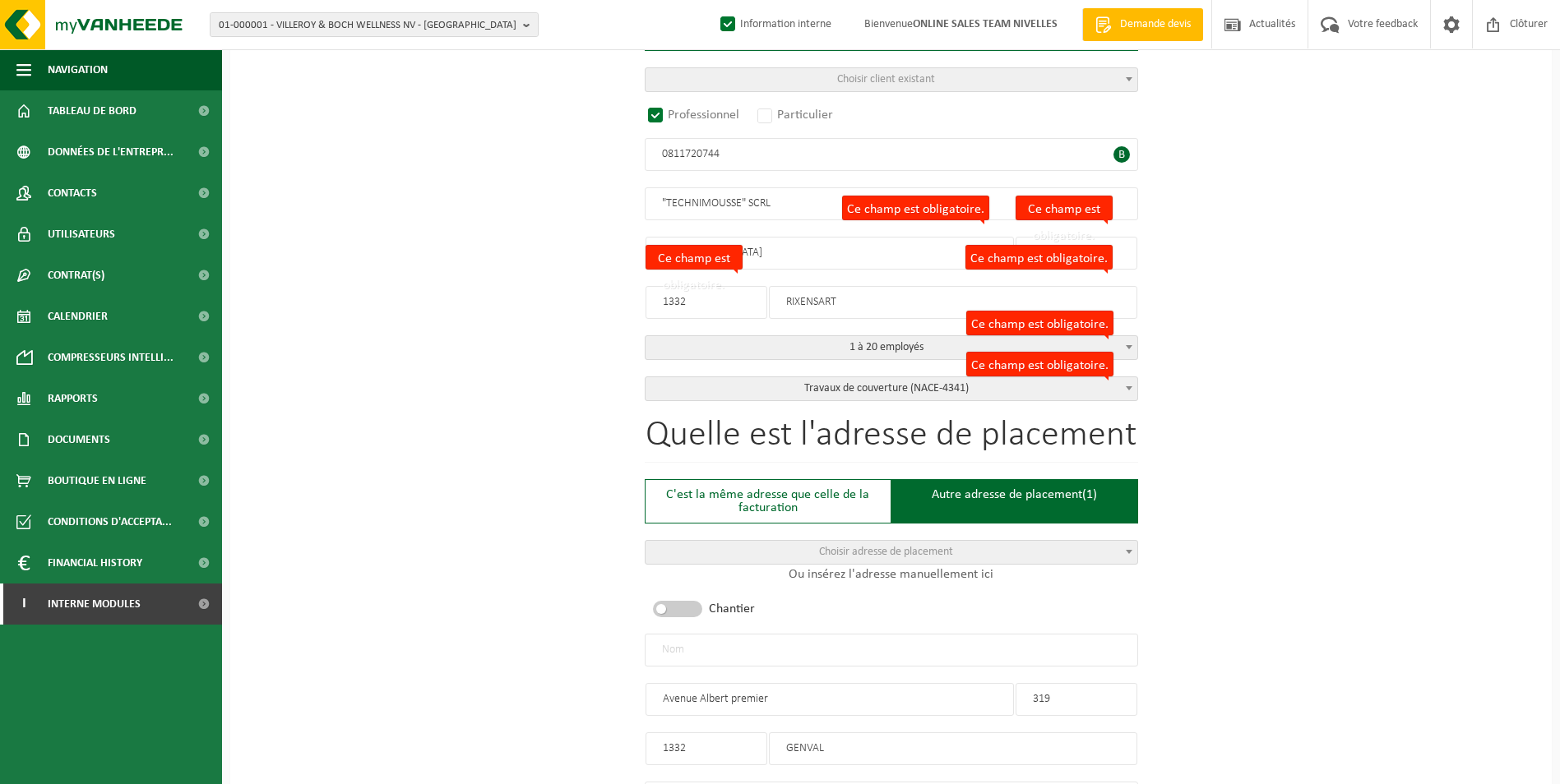
type input "+32 2 731 14 47"
click at [717, 654] on input "text" at bounding box center [892, 650] width 494 height 33
type input "t"
type input "TECHNIMOUSSE SCRL-GENVAL"
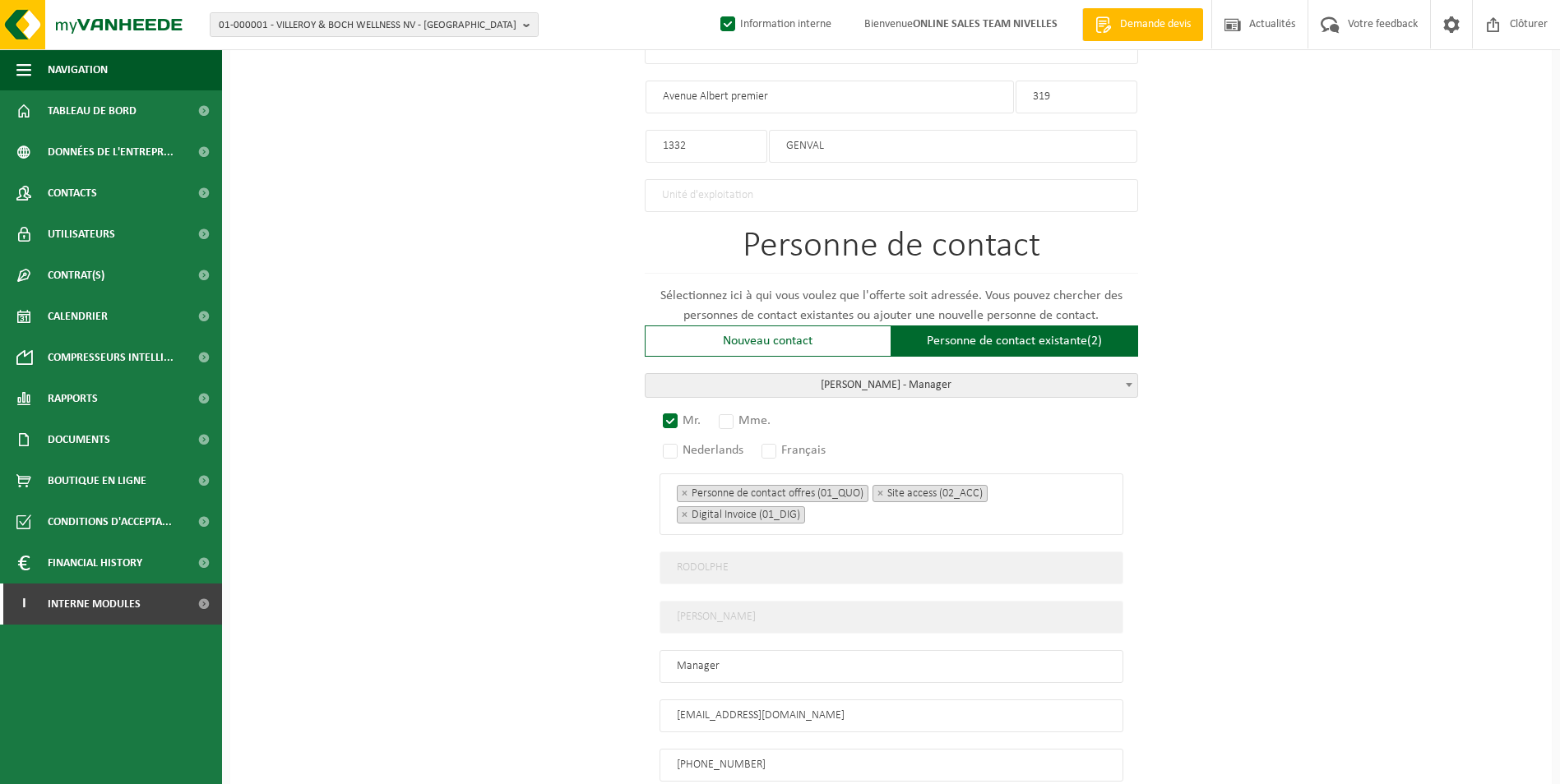
scroll to position [1055, 0]
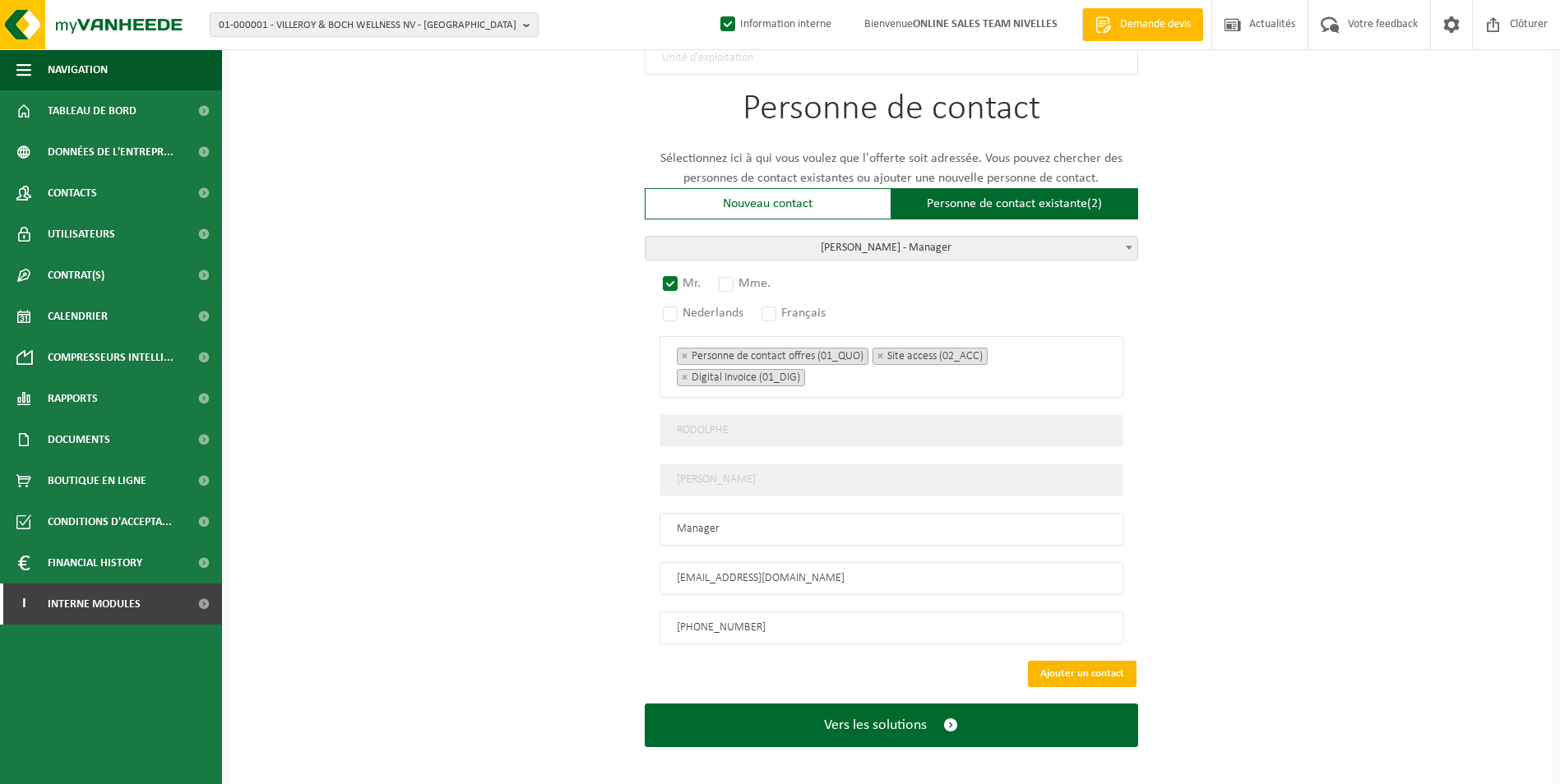
click at [1066, 661] on button "Ajouter un contact" at bounding box center [1083, 674] width 108 height 26
click at [762, 308] on div "Ce champ est obligatoire. Nederlands Français" at bounding box center [891, 314] width 464 height 14
click at [769, 311] on label "Français" at bounding box center [794, 314] width 73 height 23
radio input "true"
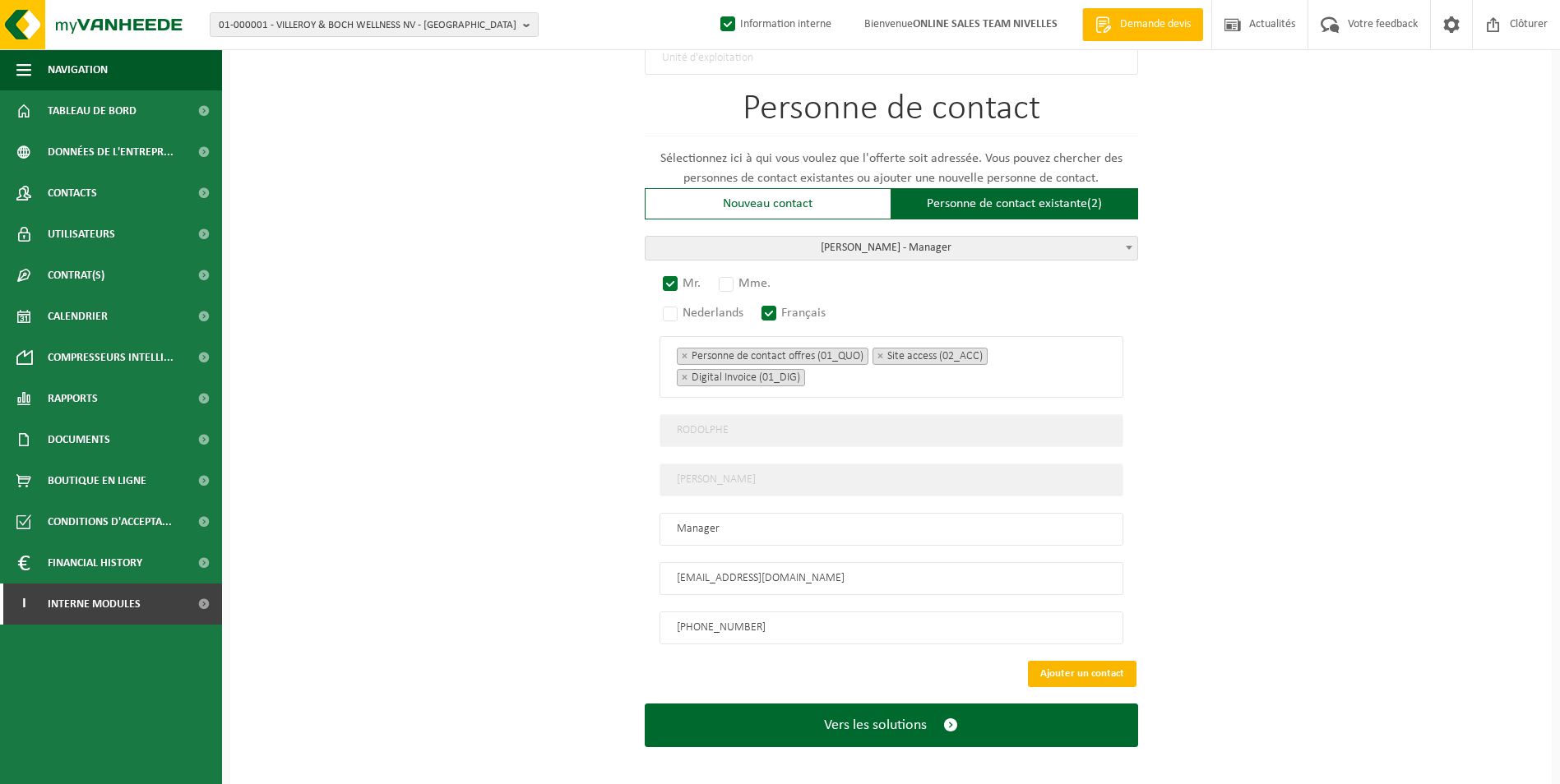
click at [1086, 661] on button "Ajouter un contact" at bounding box center [1083, 674] width 108 height 26
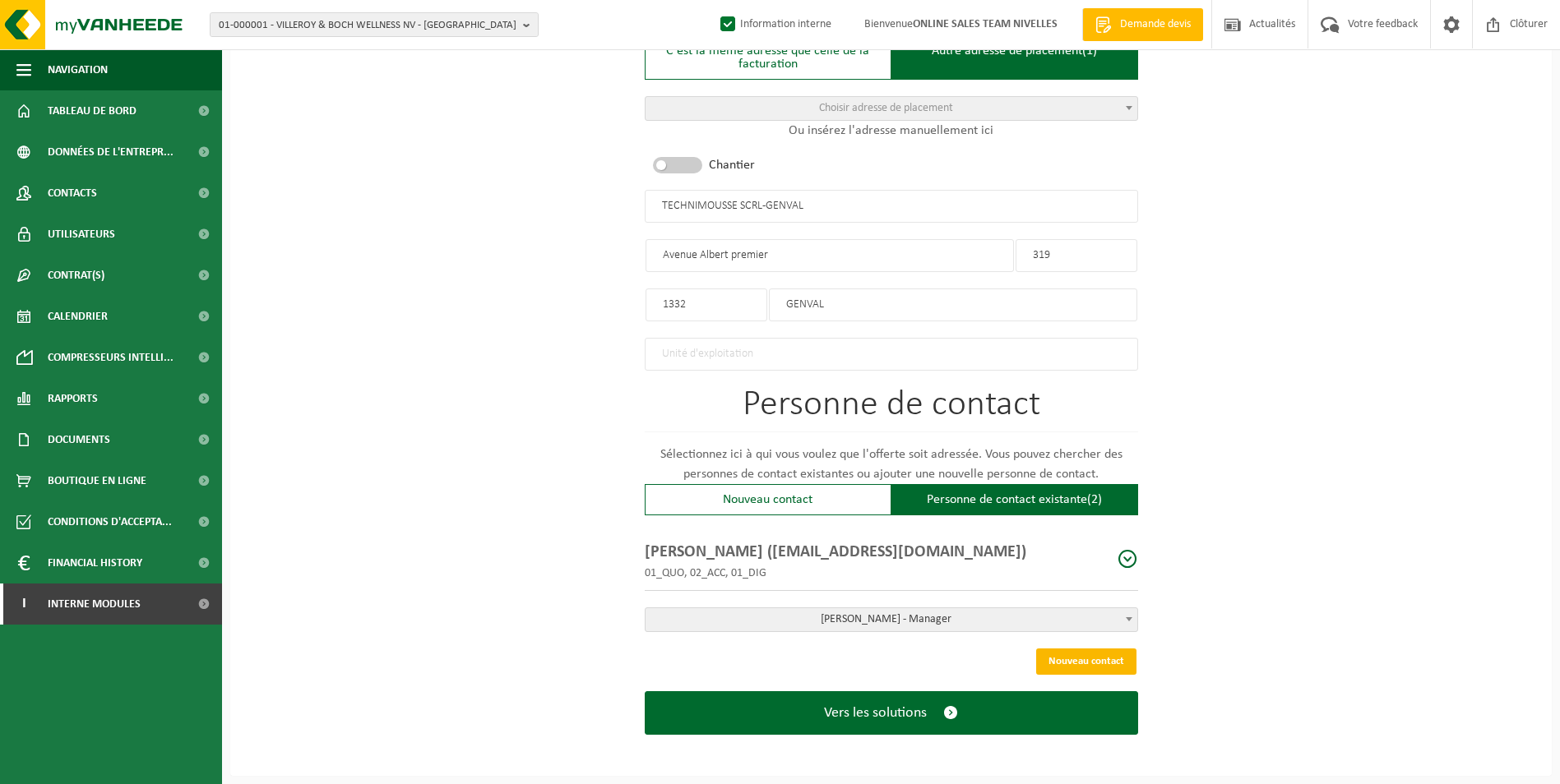
scroll to position [751, 0]
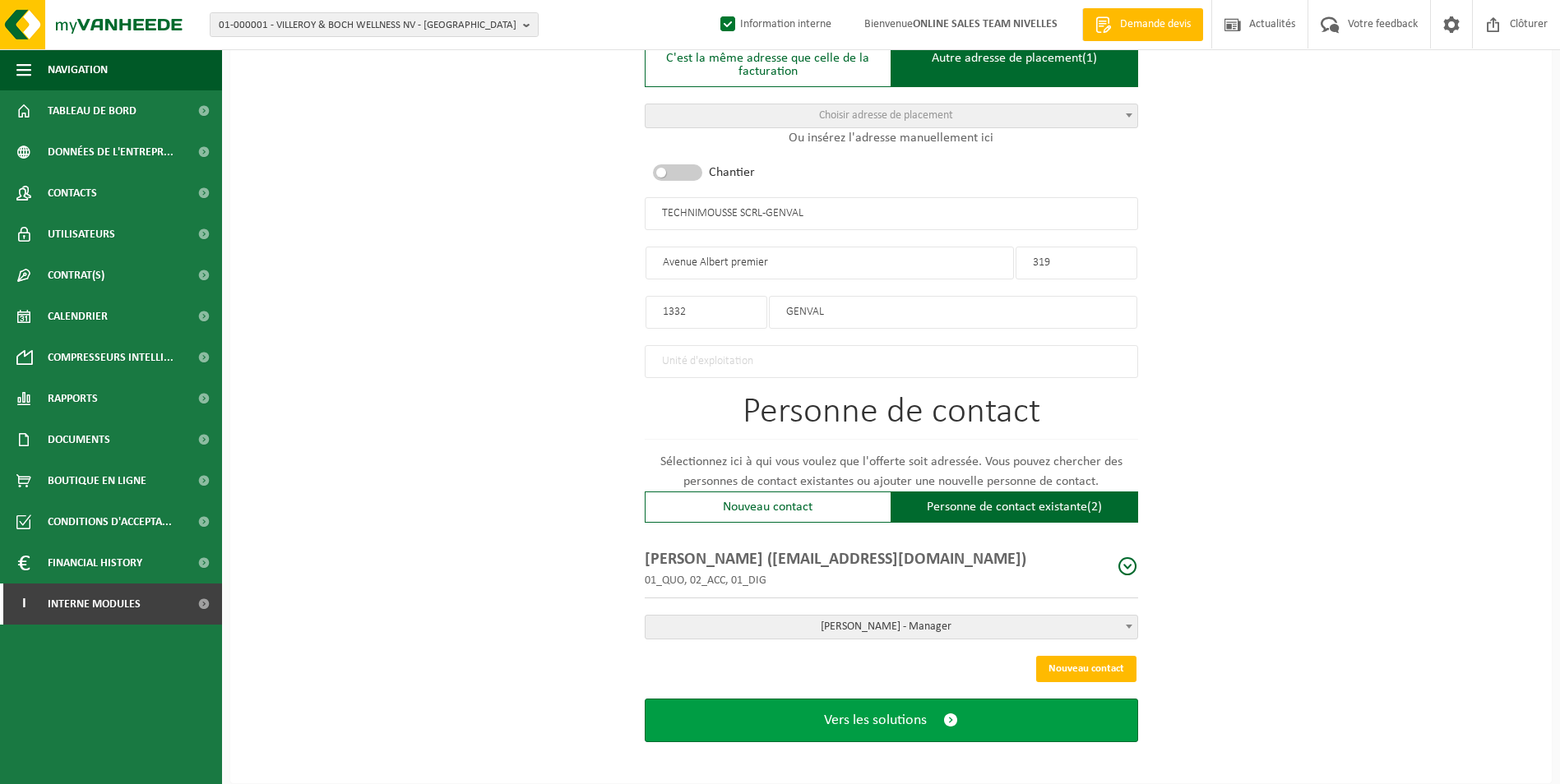
click at [941, 714] on button "Vers les solutions" at bounding box center [892, 720] width 494 height 44
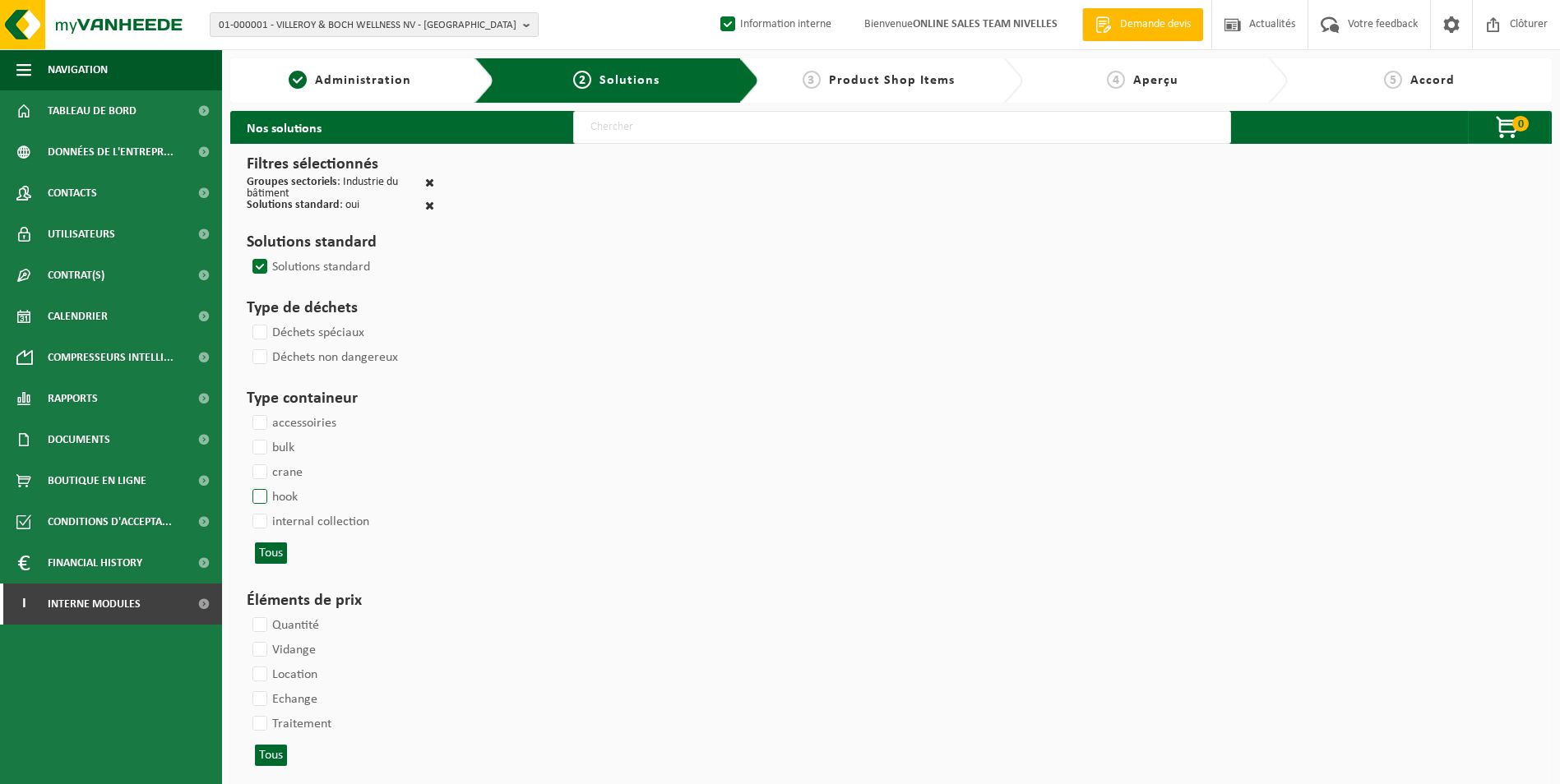
click at [267, 498] on label "hook" at bounding box center [273, 497] width 48 height 24
click at [247, 485] on input "hook" at bounding box center [246, 484] width 1 height 1
checkbox input "true"
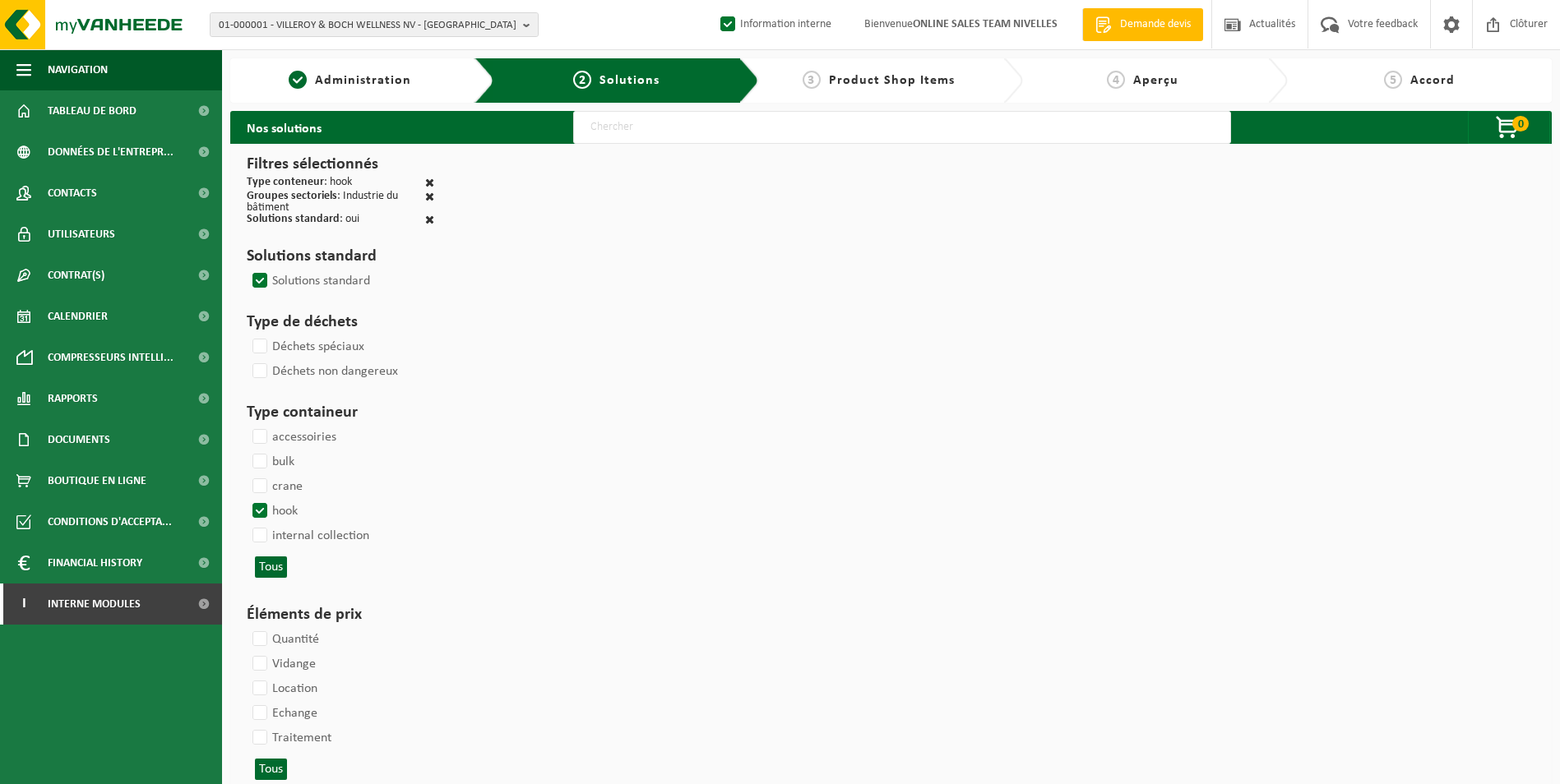
select select
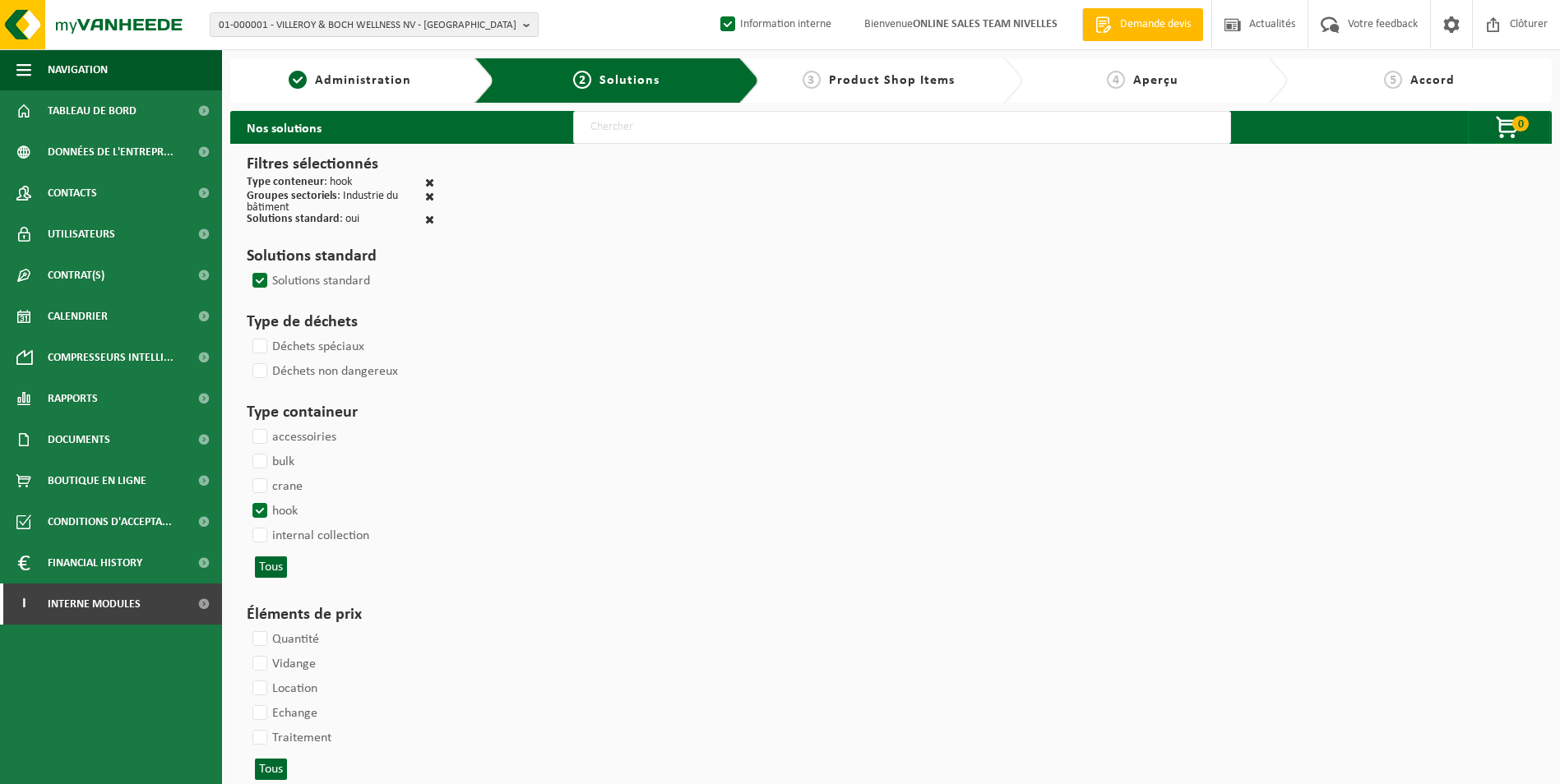
select select
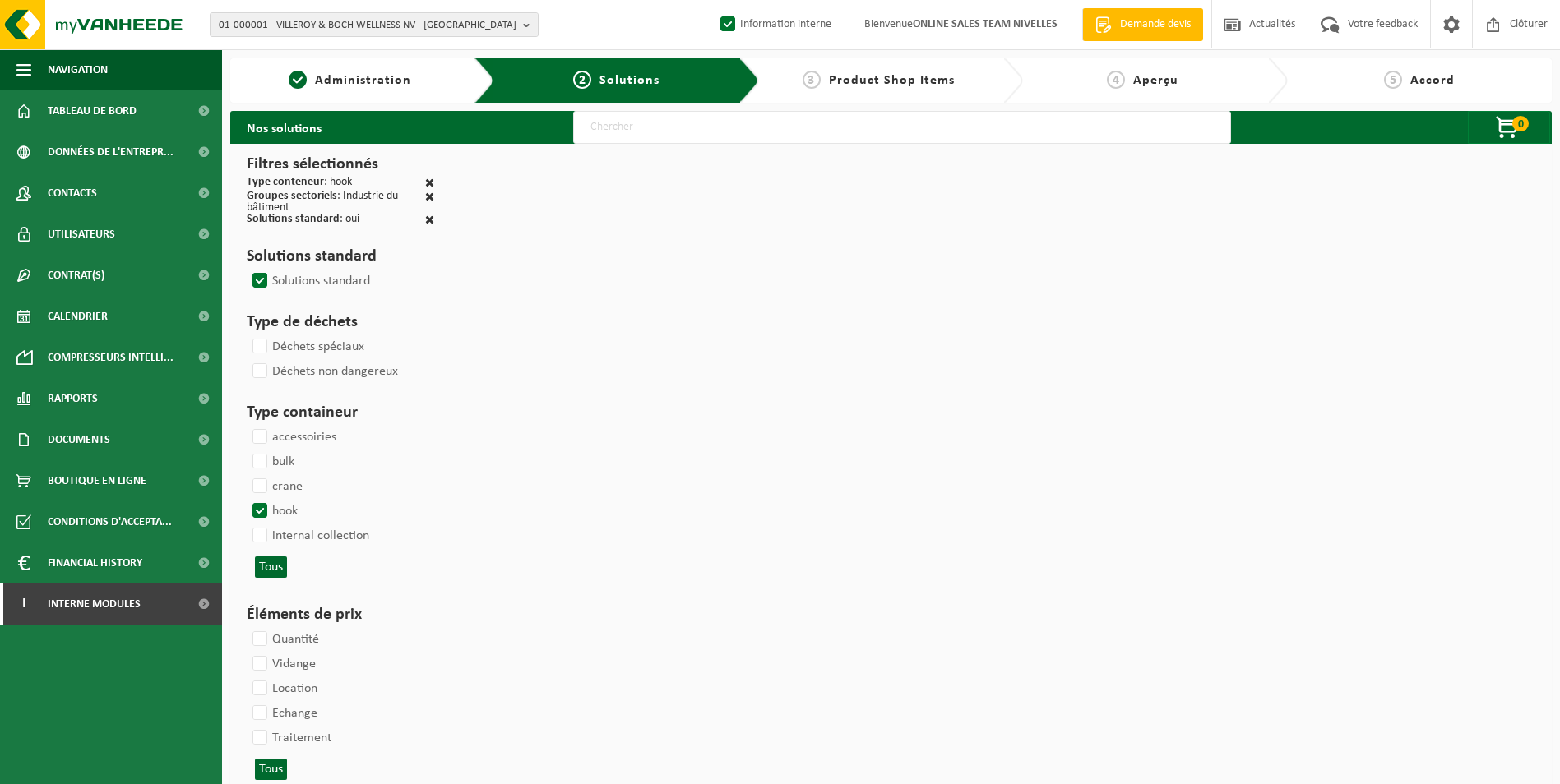
select select
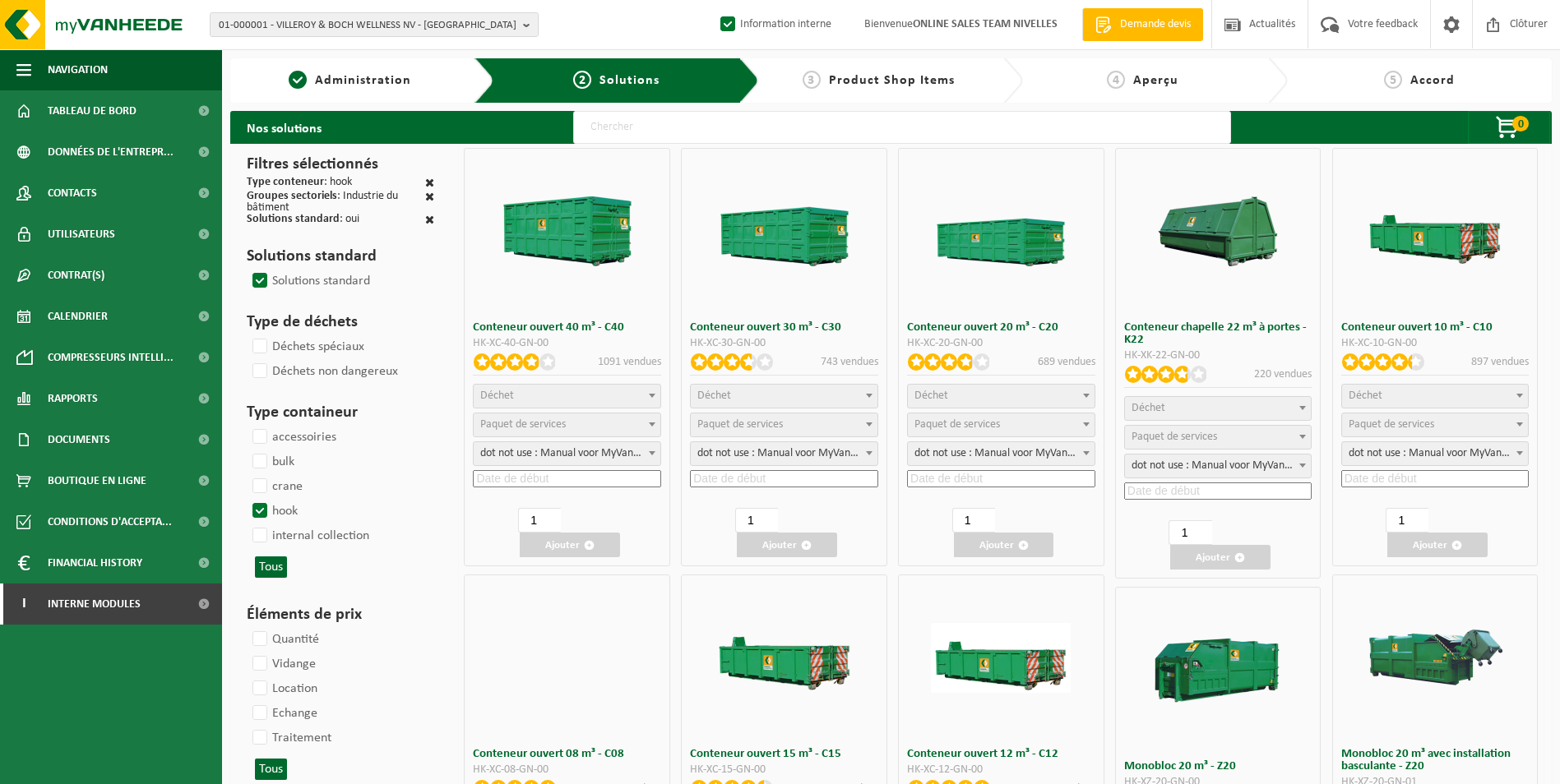
select select
select select "197"
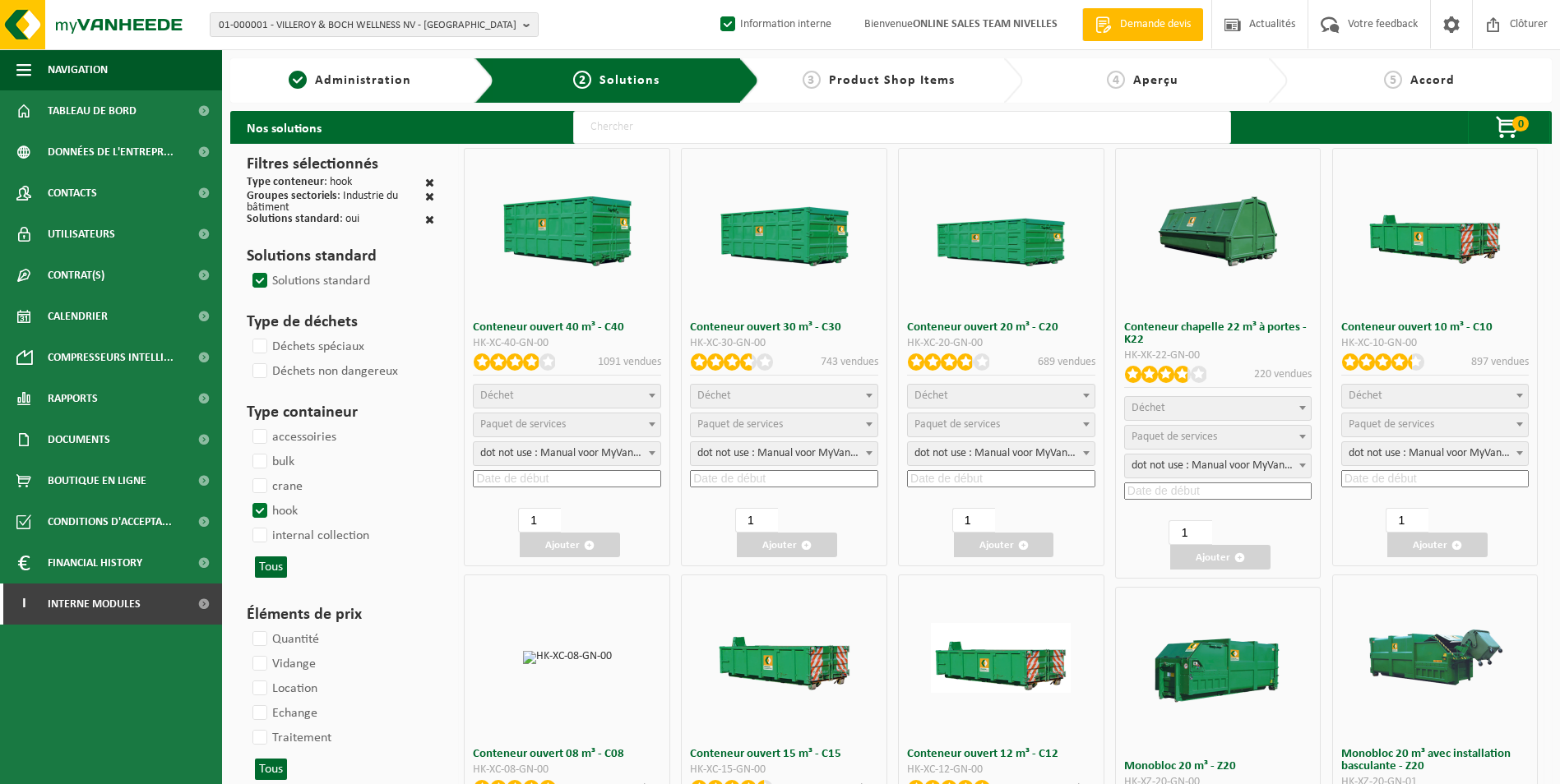
select select
select select "8"
select select
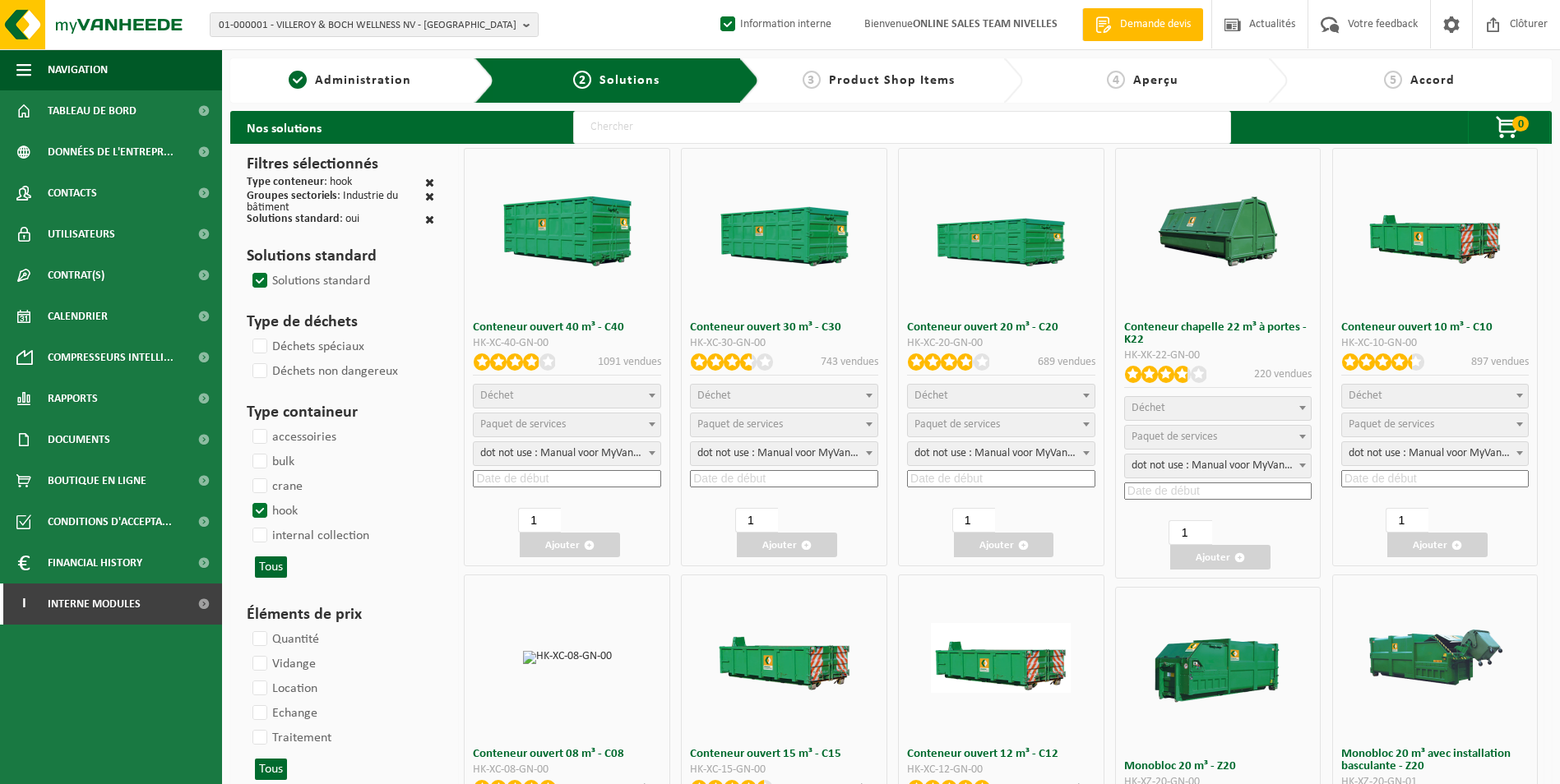
select select "25"
select select "7"
select select "25"
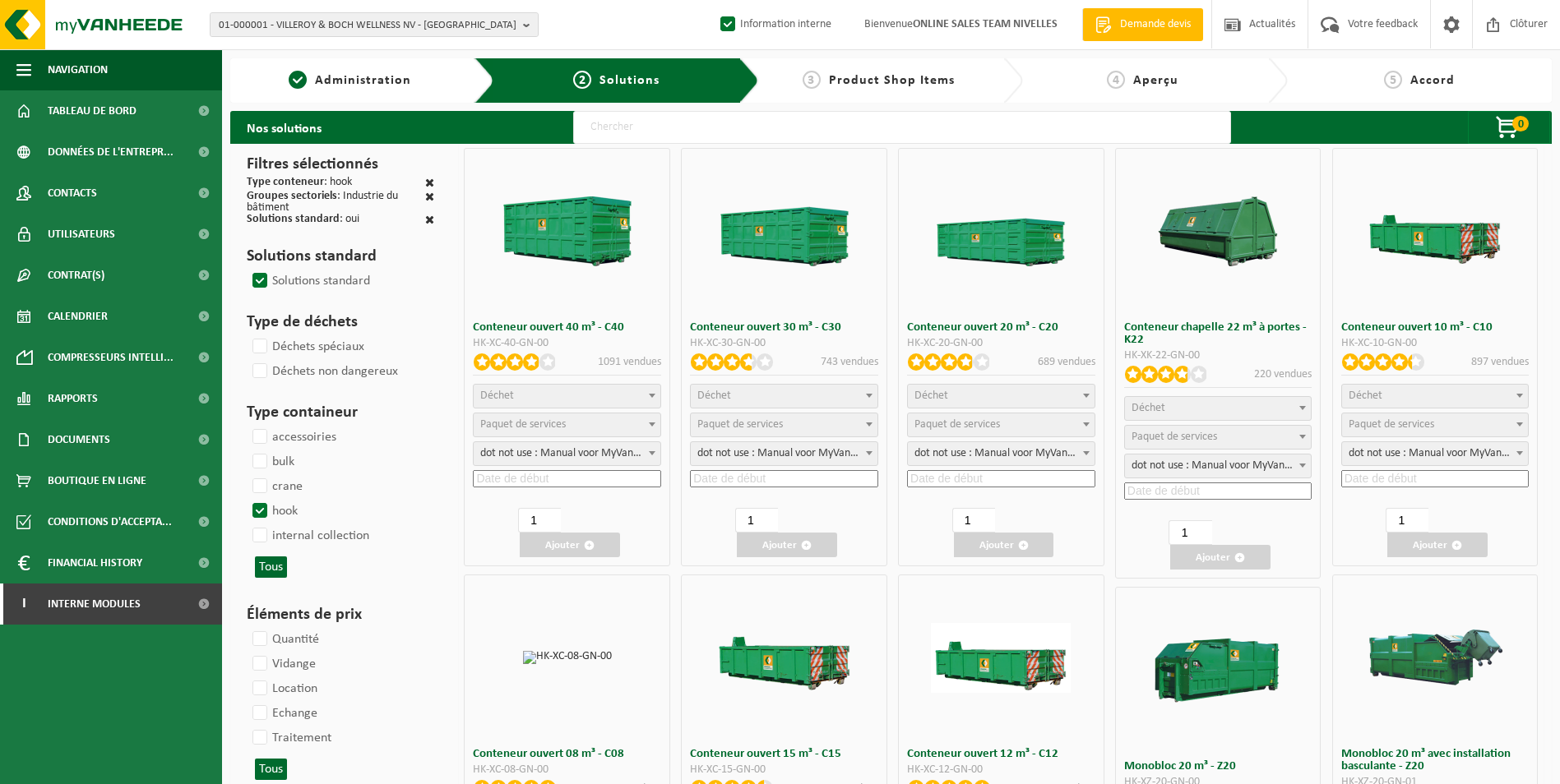
select select "7"
select select "25"
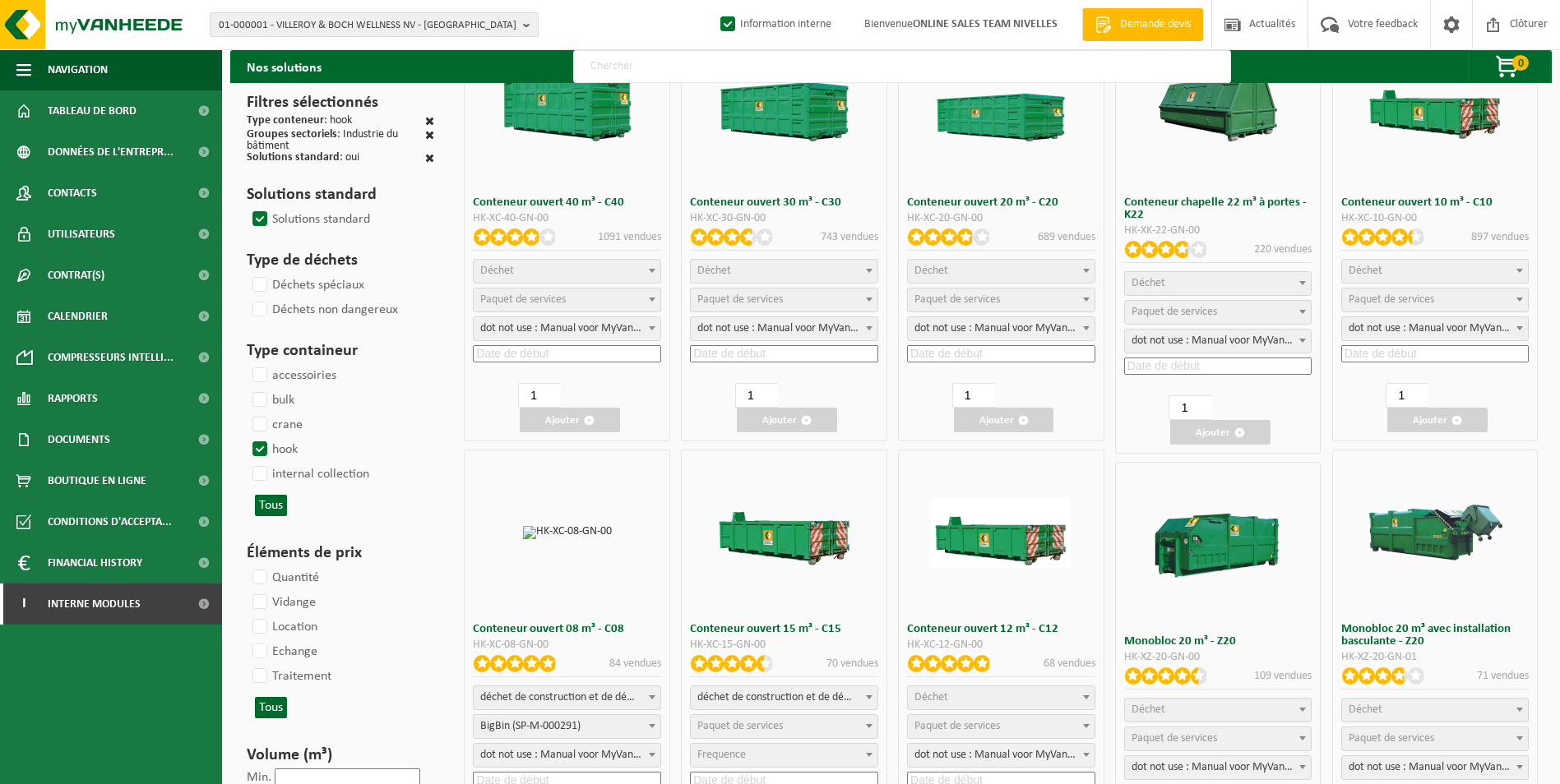
scroll to position [247, 0]
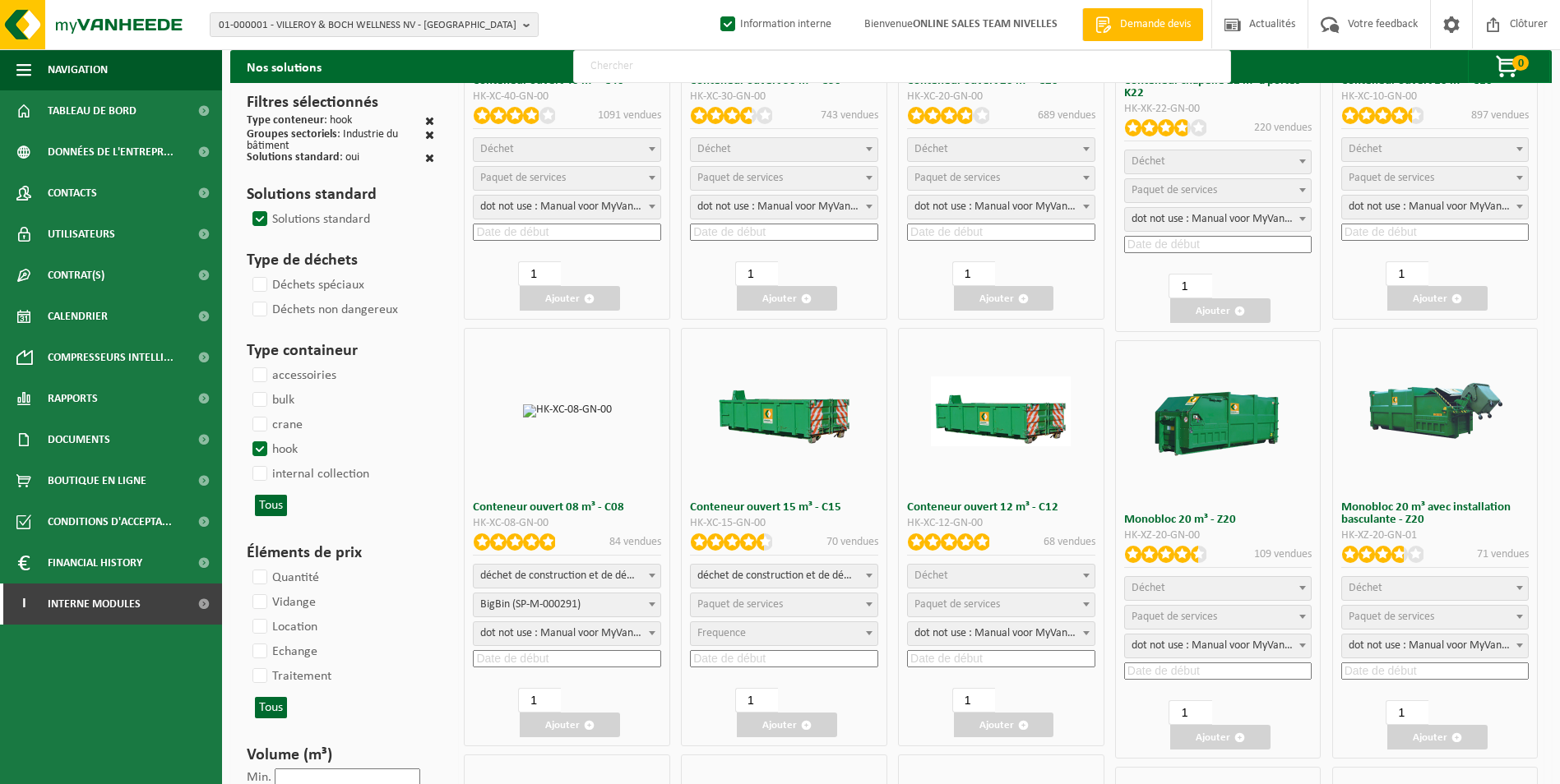
click at [840, 571] on span "déchet de construction et de démolition mélangé (inerte et non inerte)" at bounding box center [784, 577] width 187 height 23
select select
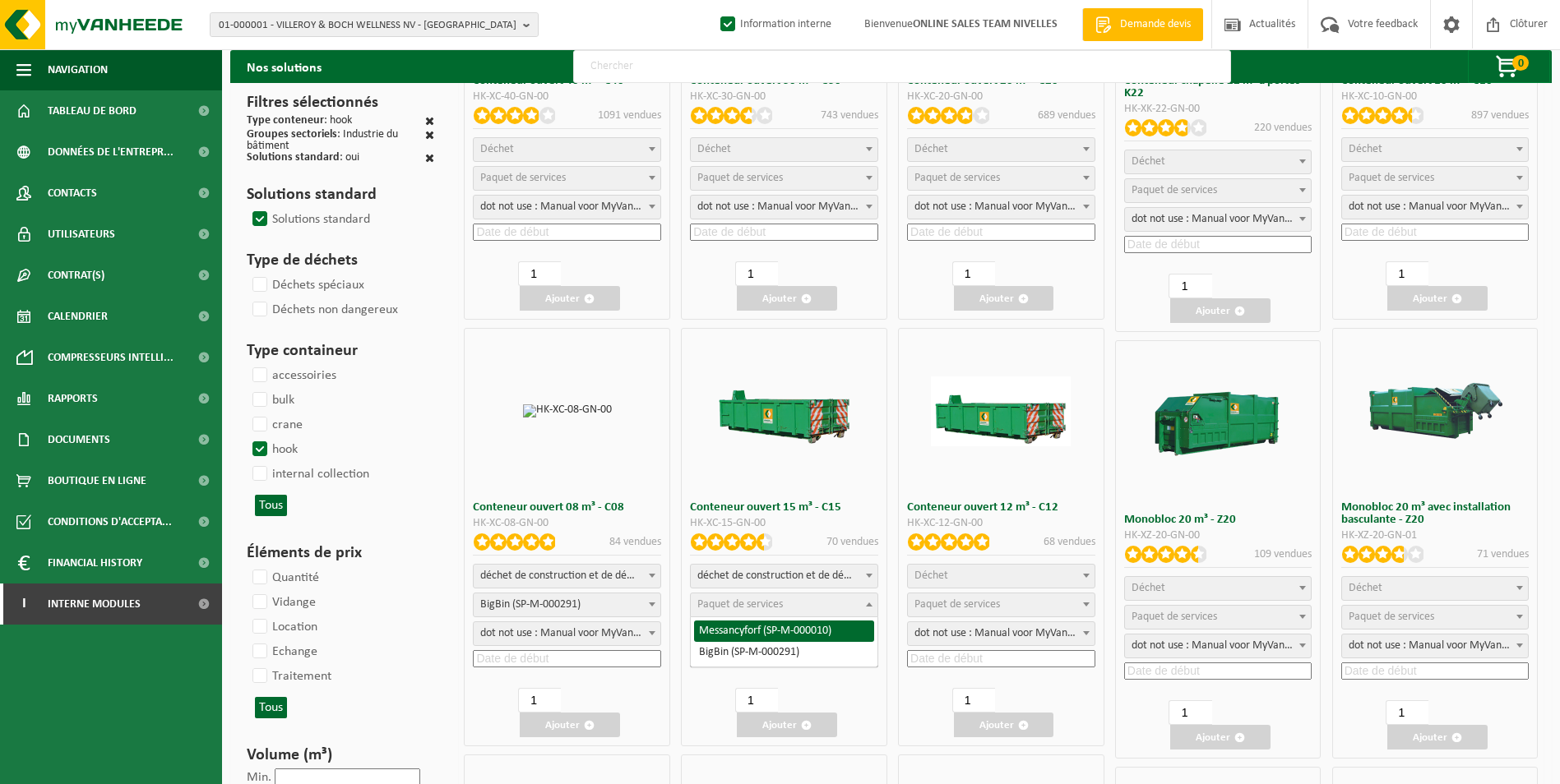
click at [811, 601] on span "Paquet de services" at bounding box center [784, 605] width 187 height 23
select select "197"
select select "25"
click at [784, 656] on input at bounding box center [784, 659] width 189 height 17
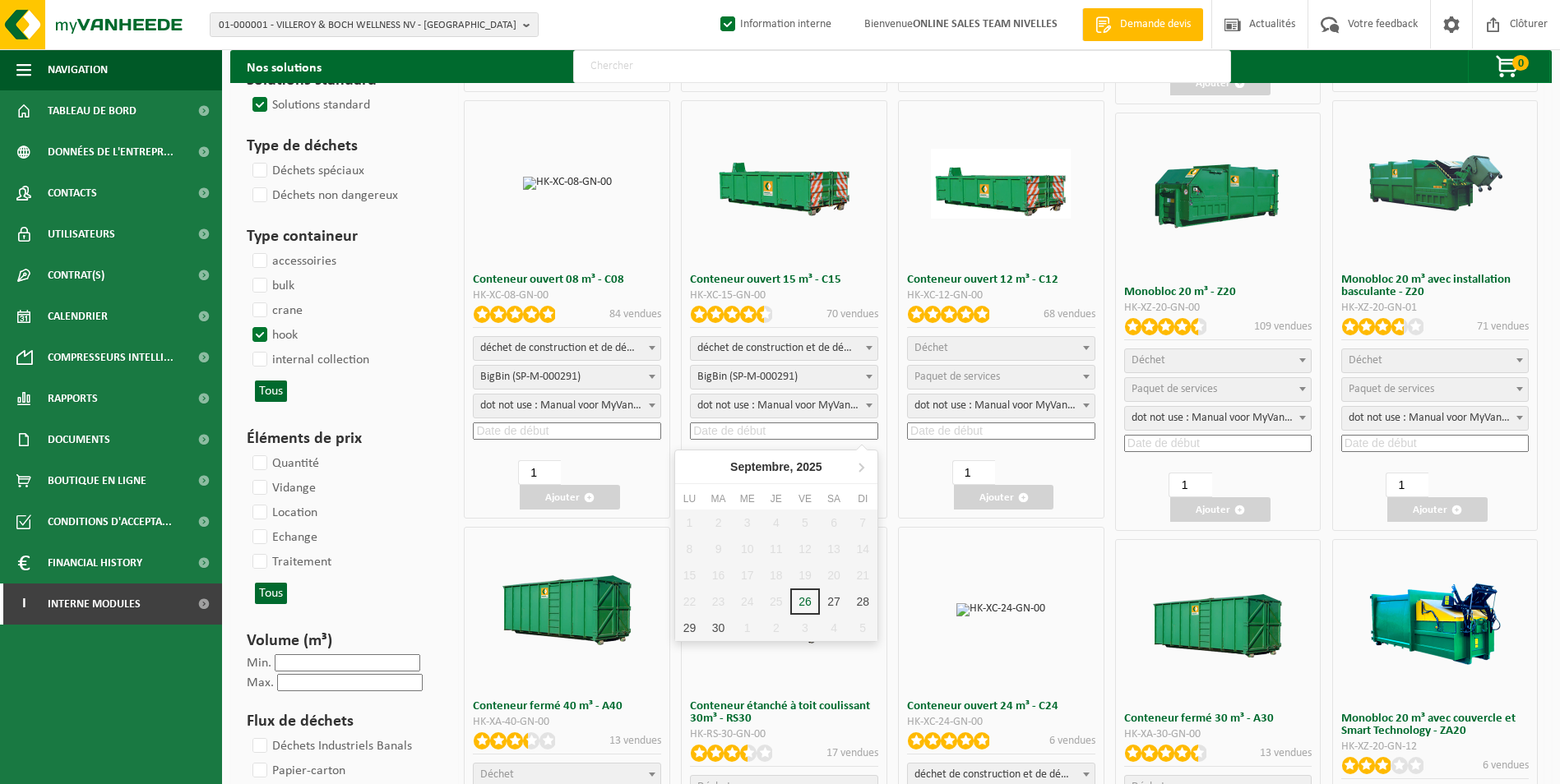
scroll to position [494, 0]
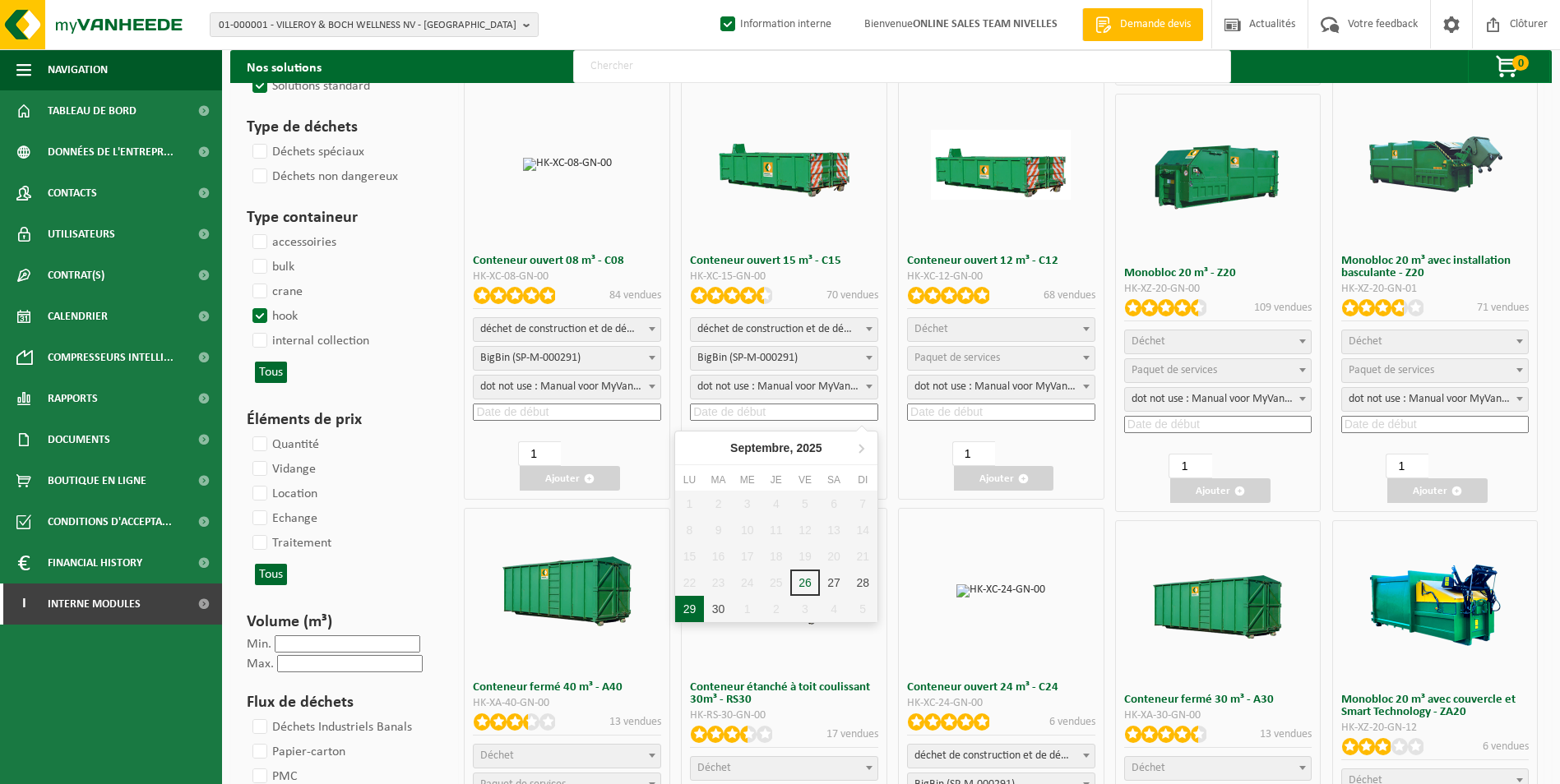
click at [686, 613] on div "29" at bounding box center [689, 609] width 29 height 26
type input "2025-09-29"
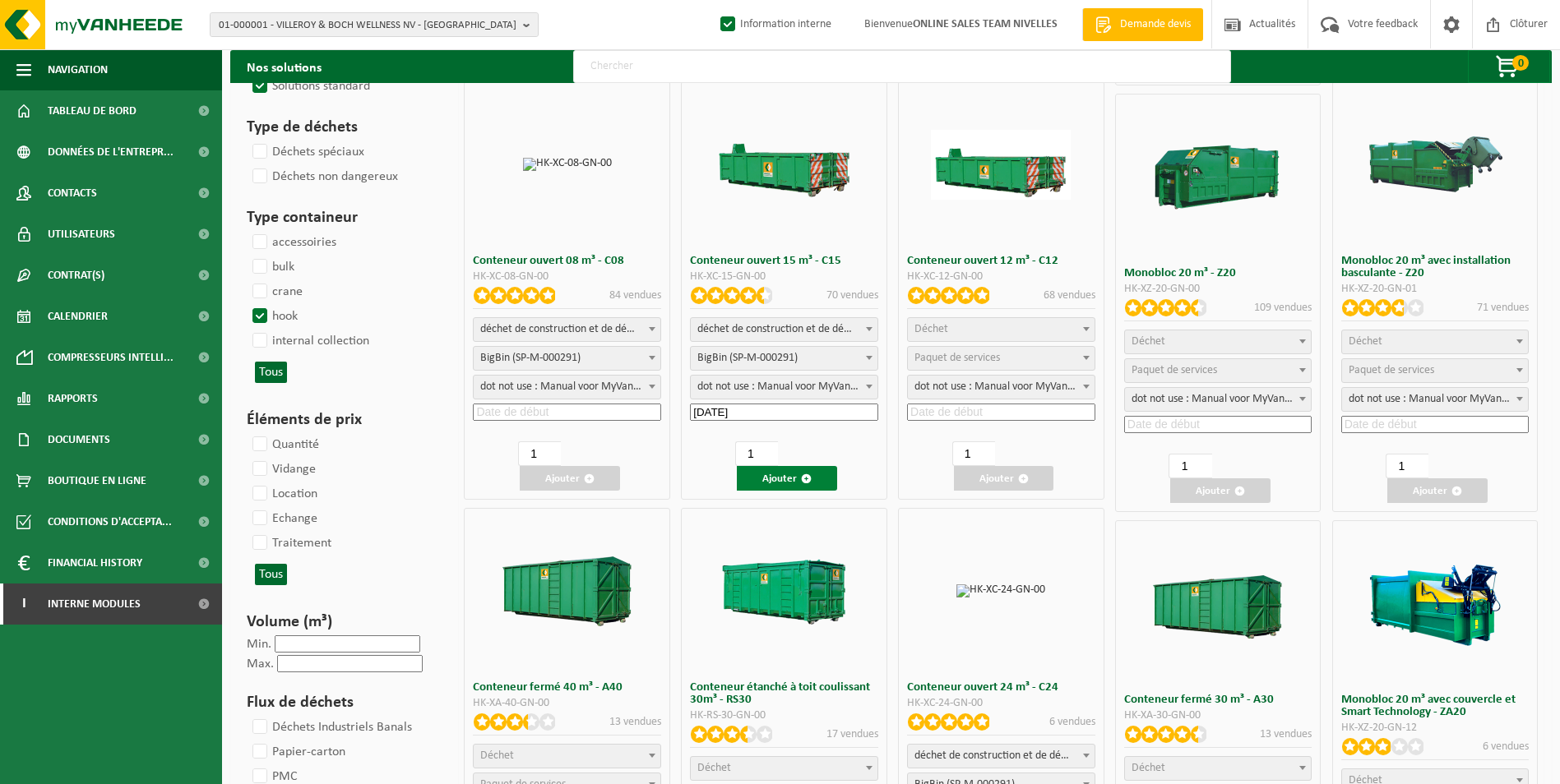
click at [793, 485] on button "Ajouter" at bounding box center [787, 478] width 101 height 24
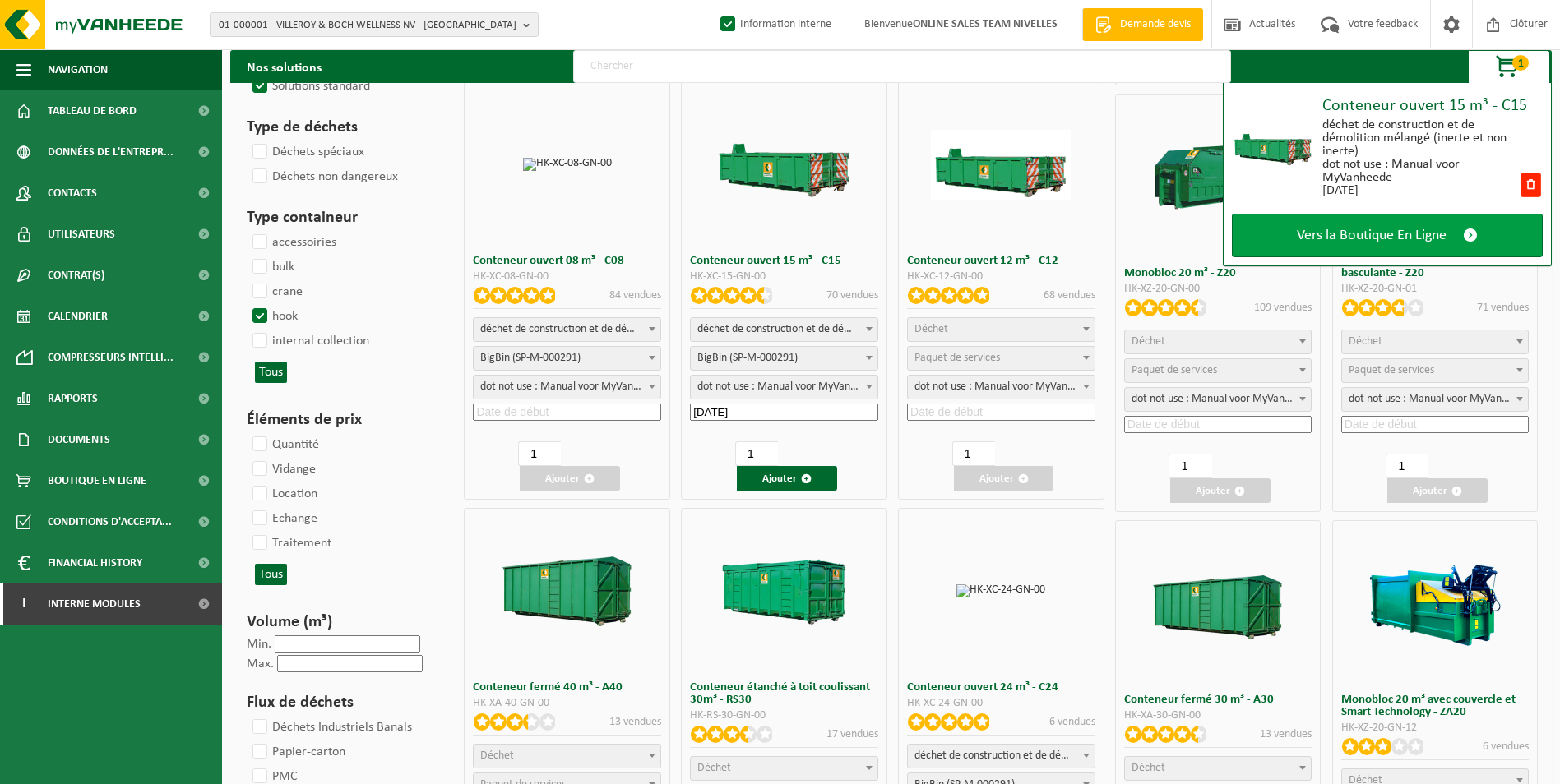
click at [1375, 234] on span "Vers la Boutique En Ligne" at bounding box center [1372, 235] width 150 height 17
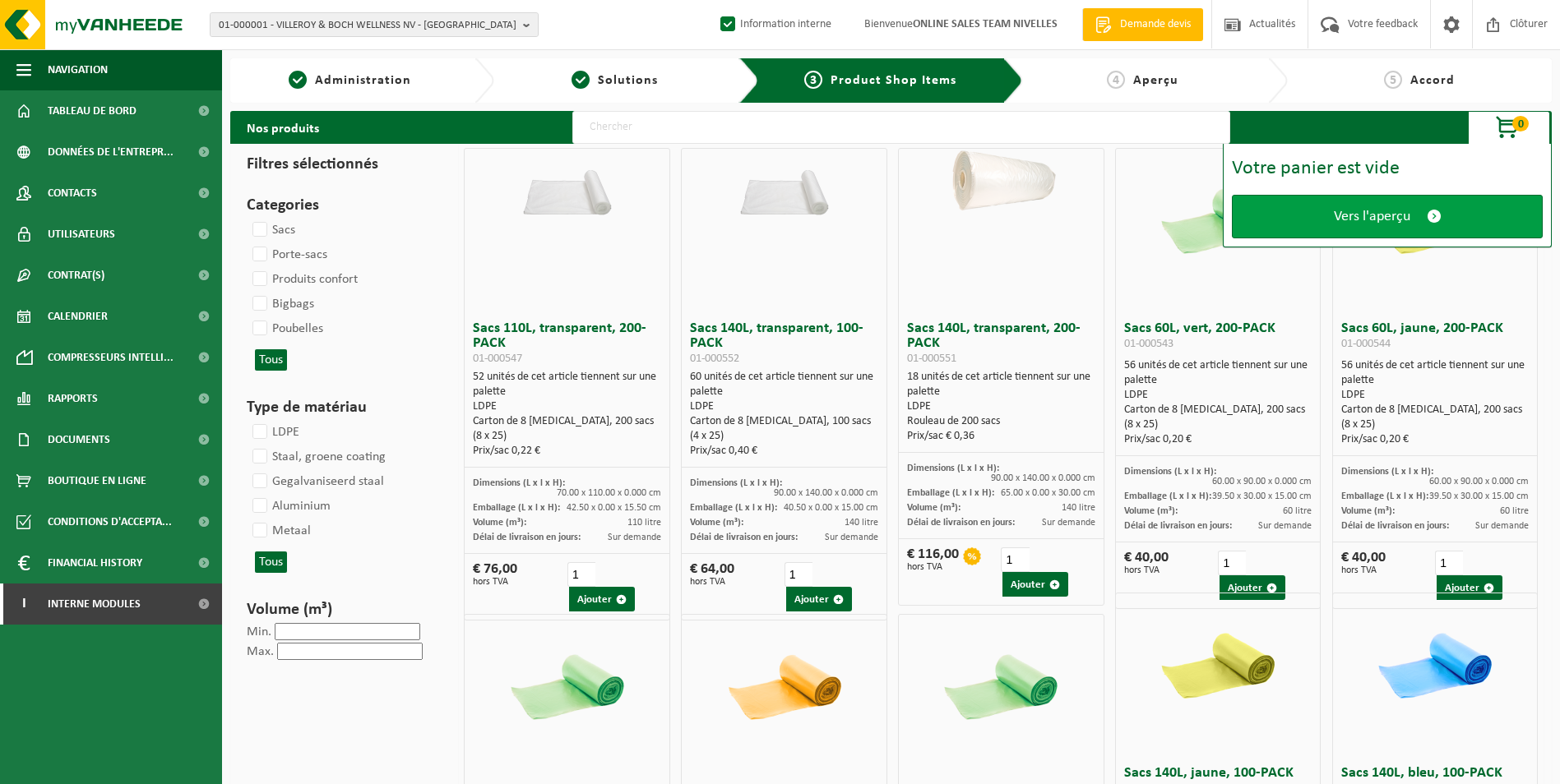
click at [1337, 223] on span "Vers l'aperçu" at bounding box center [1372, 217] width 76 height 17
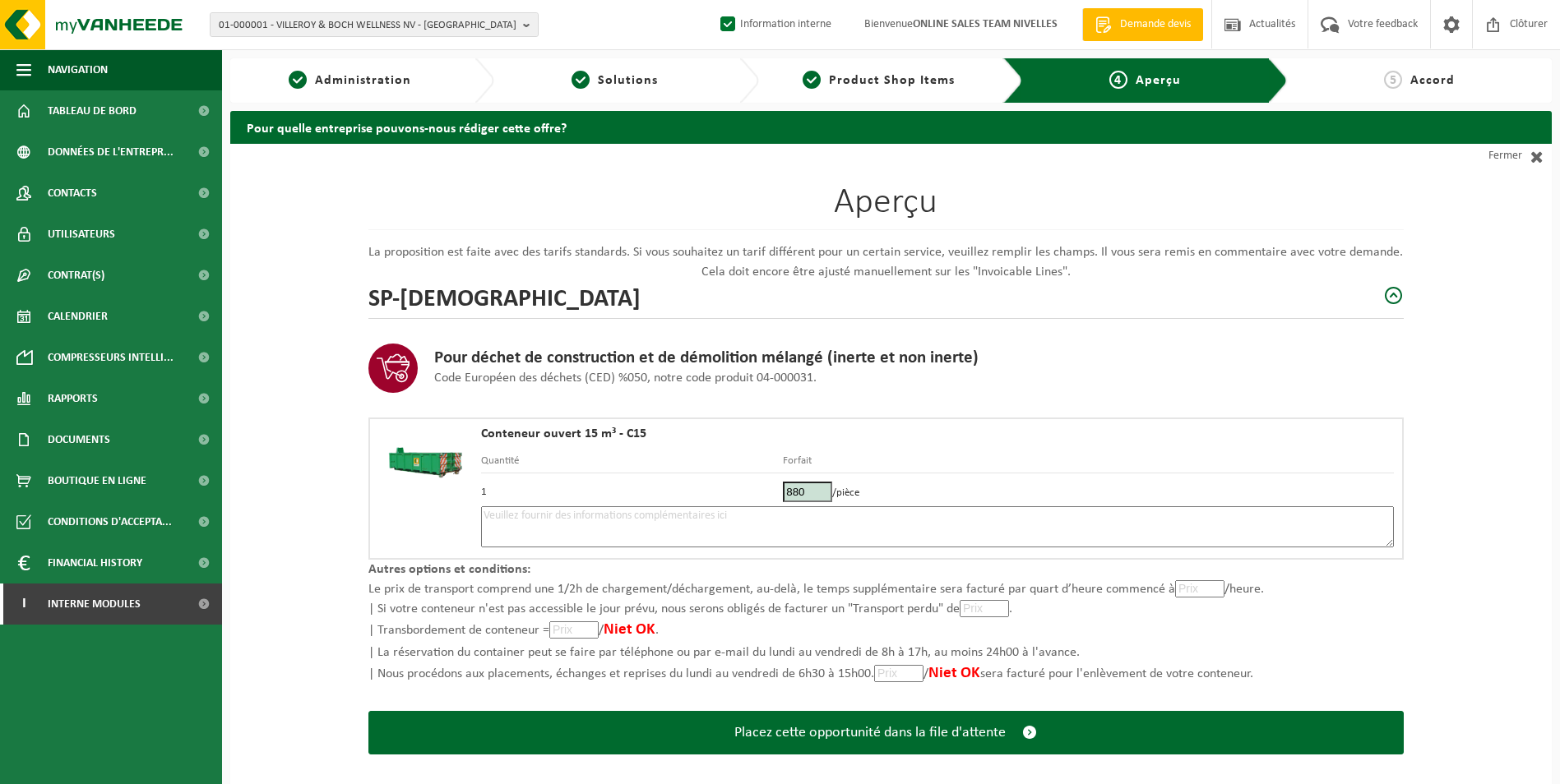
click at [806, 521] on textarea at bounding box center [937, 527] width 913 height 41
type textarea "p"
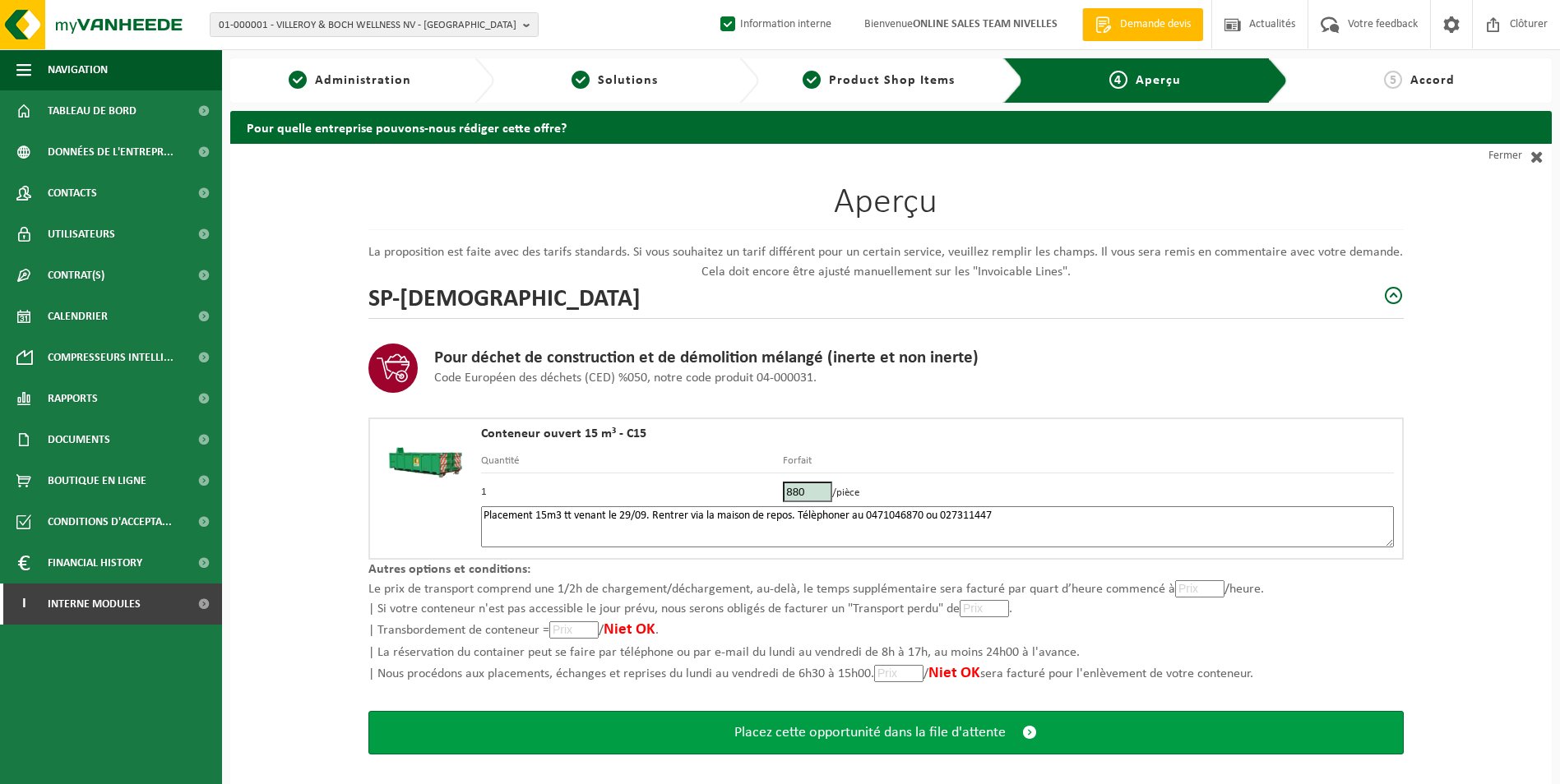
type textarea "Placement 15m3 tt venant le 29/09. Rentrer via la maison de repos. Télèphoner a…"
click at [948, 721] on button "Placez cette opportunité dans la file d'attente" at bounding box center [886, 733] width 1035 height 44
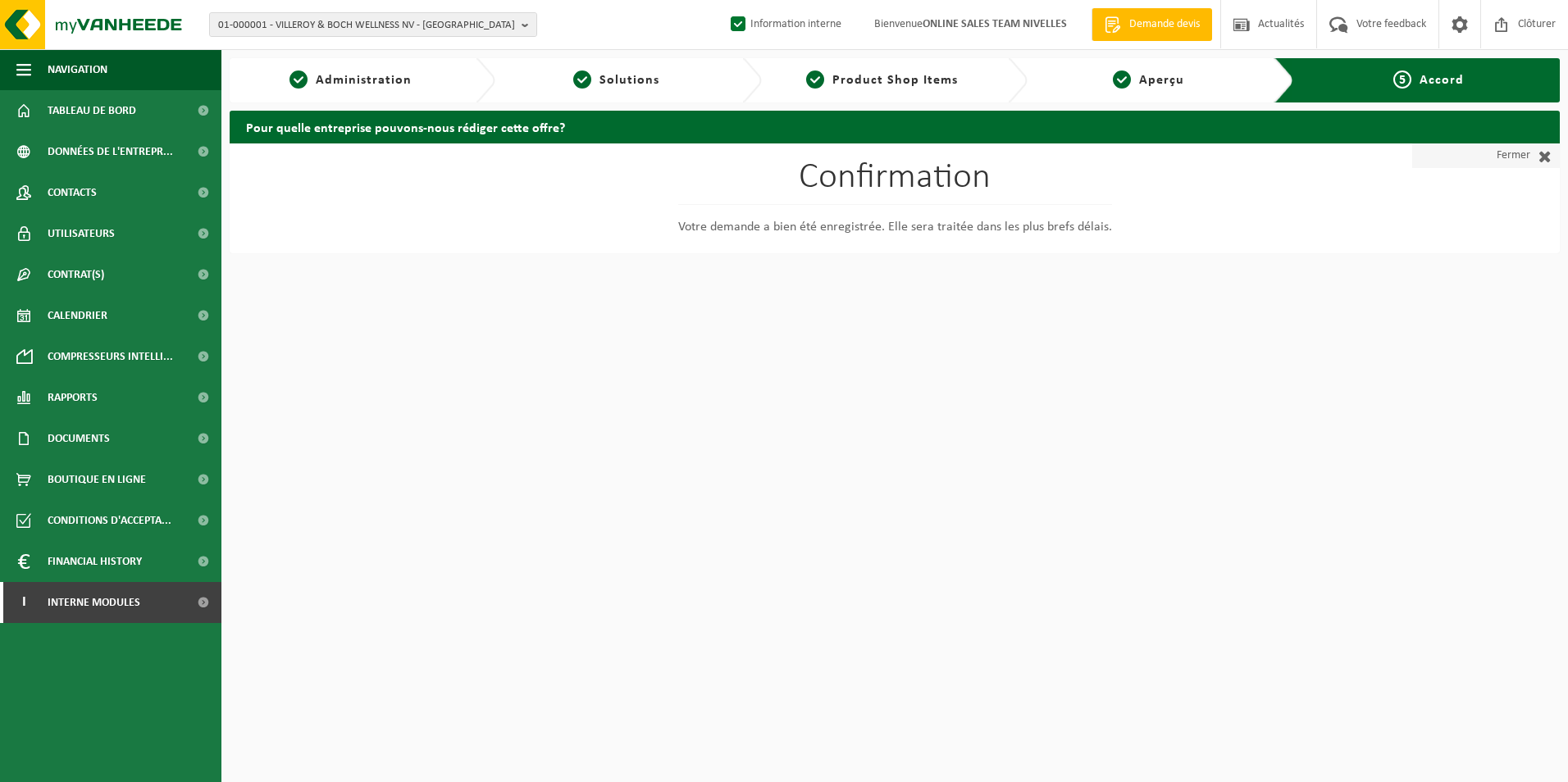
click at [1541, 150] on span at bounding box center [1541, 155] width 21 height 16
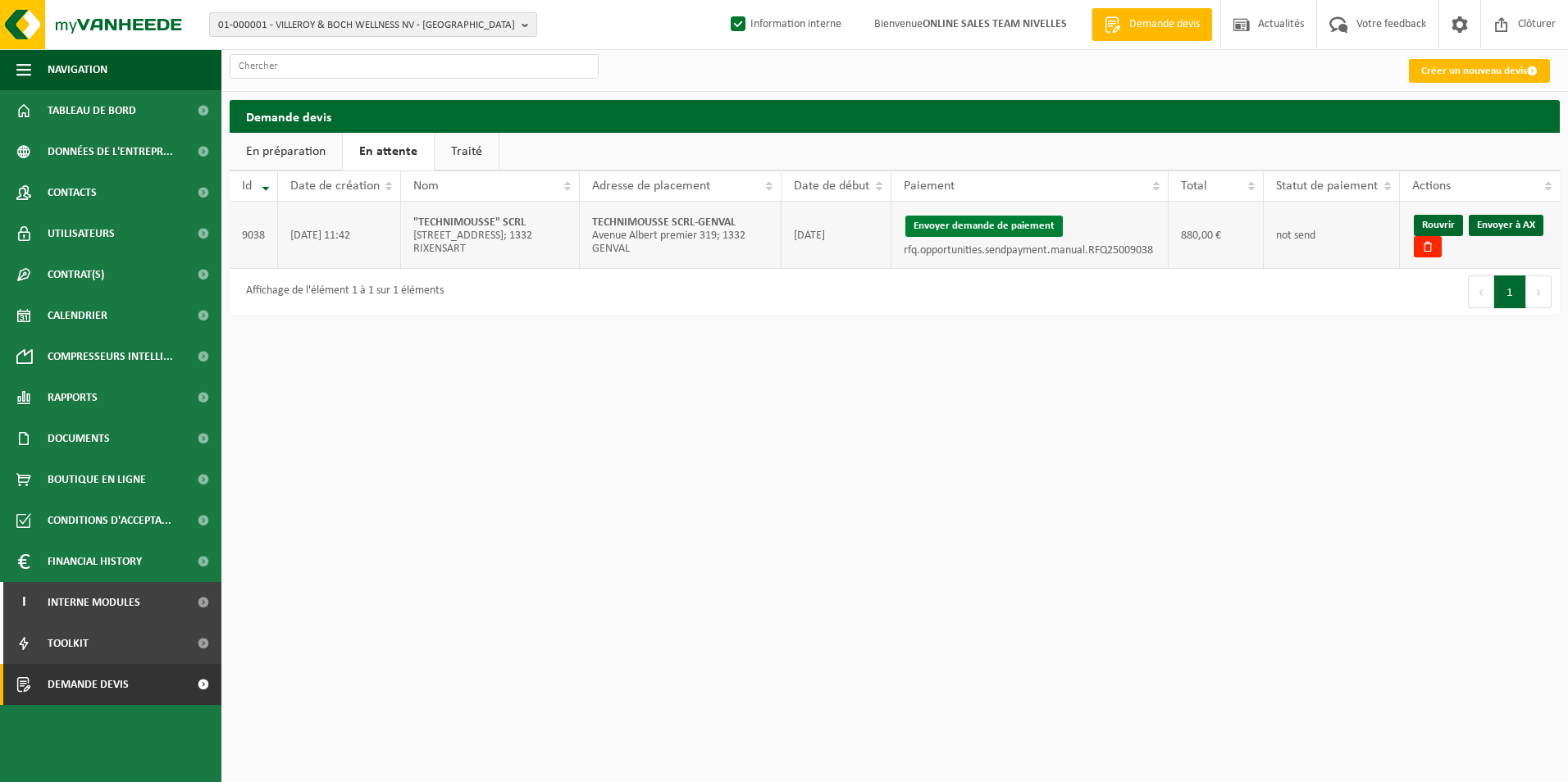
click at [1018, 224] on button "Envoyer demande de paiement" at bounding box center [984, 226] width 157 height 21
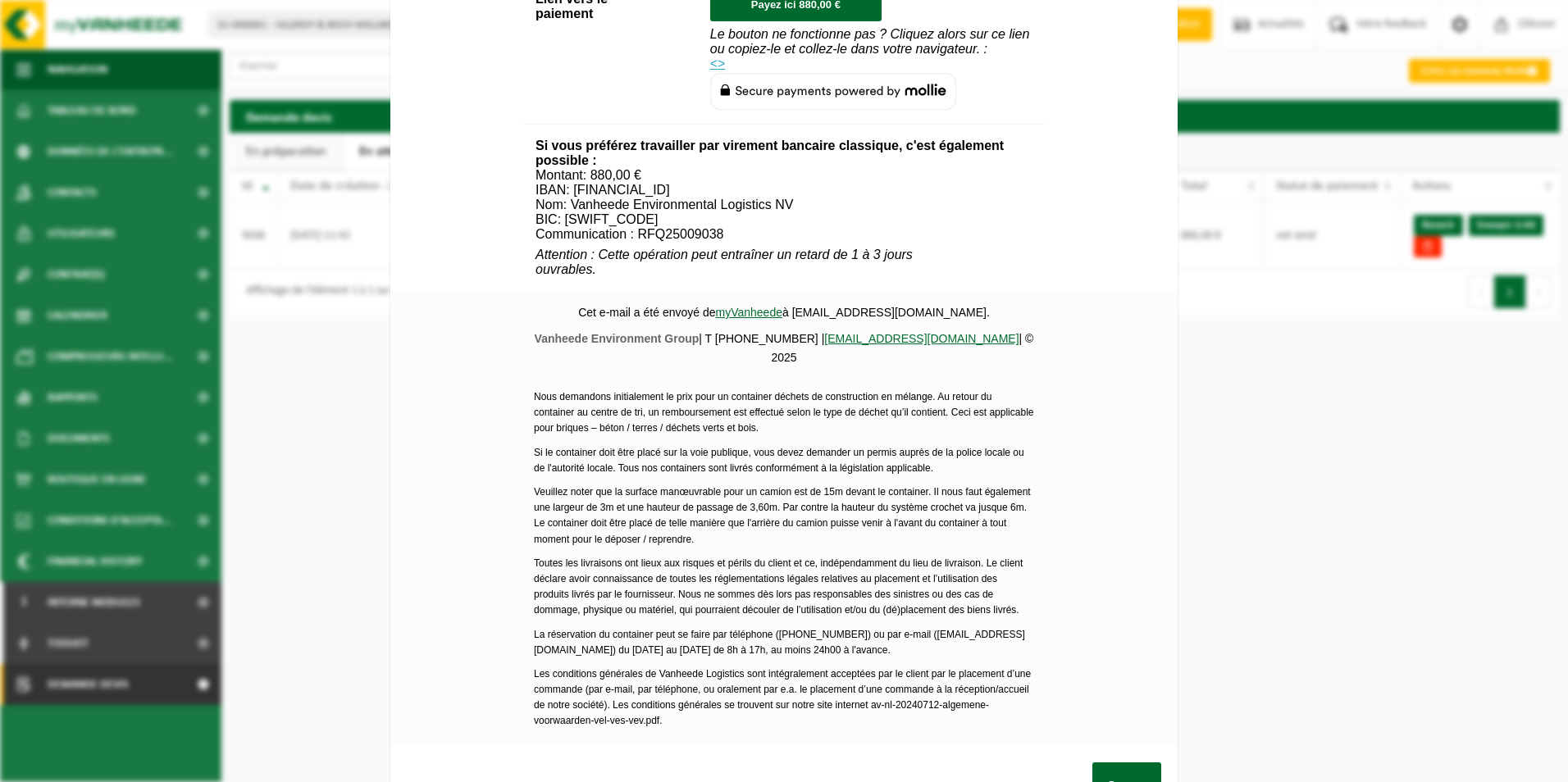
scroll to position [594, 0]
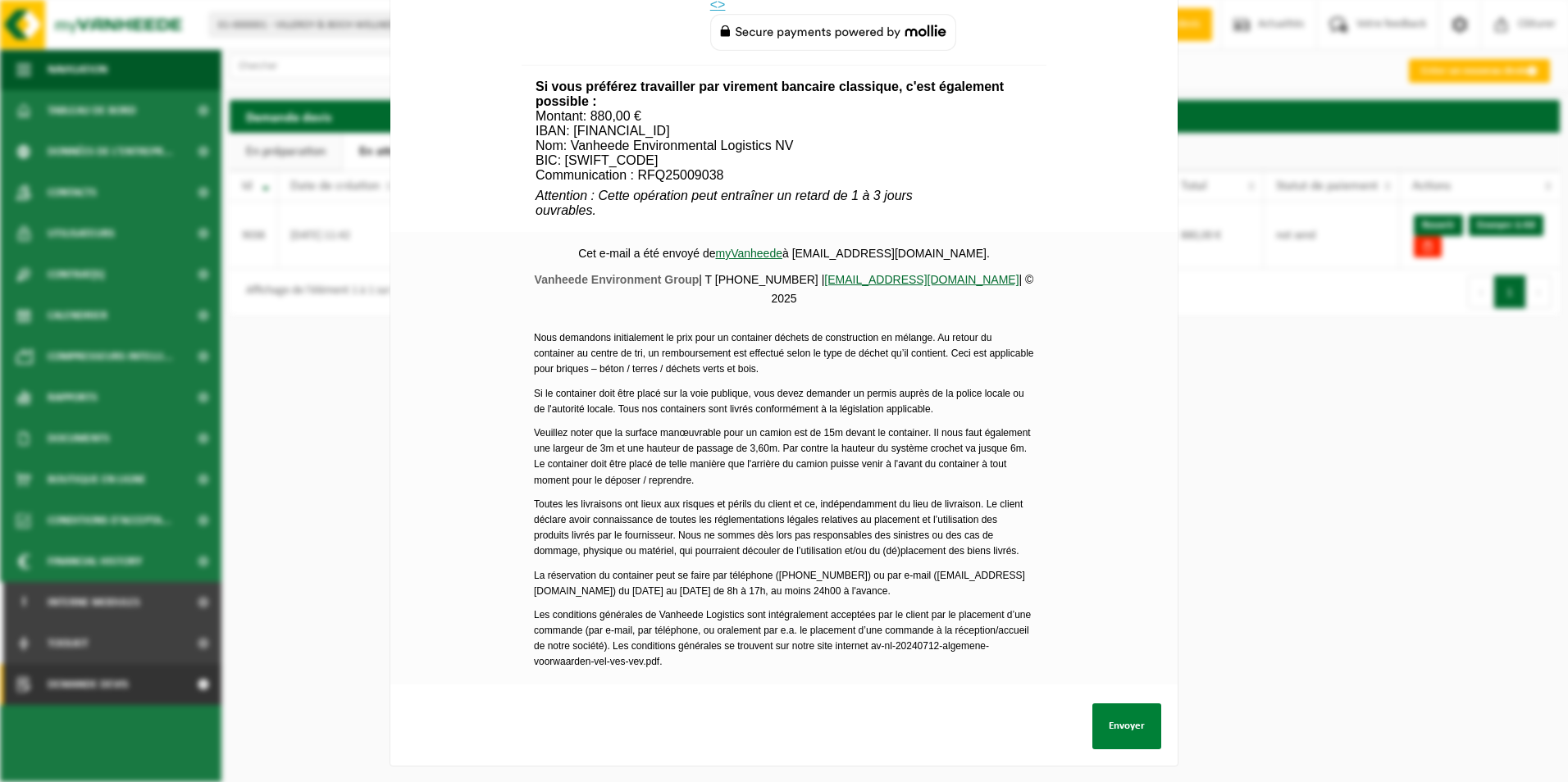
click at [1106, 718] on button "Envoyer" at bounding box center [1127, 727] width 69 height 46
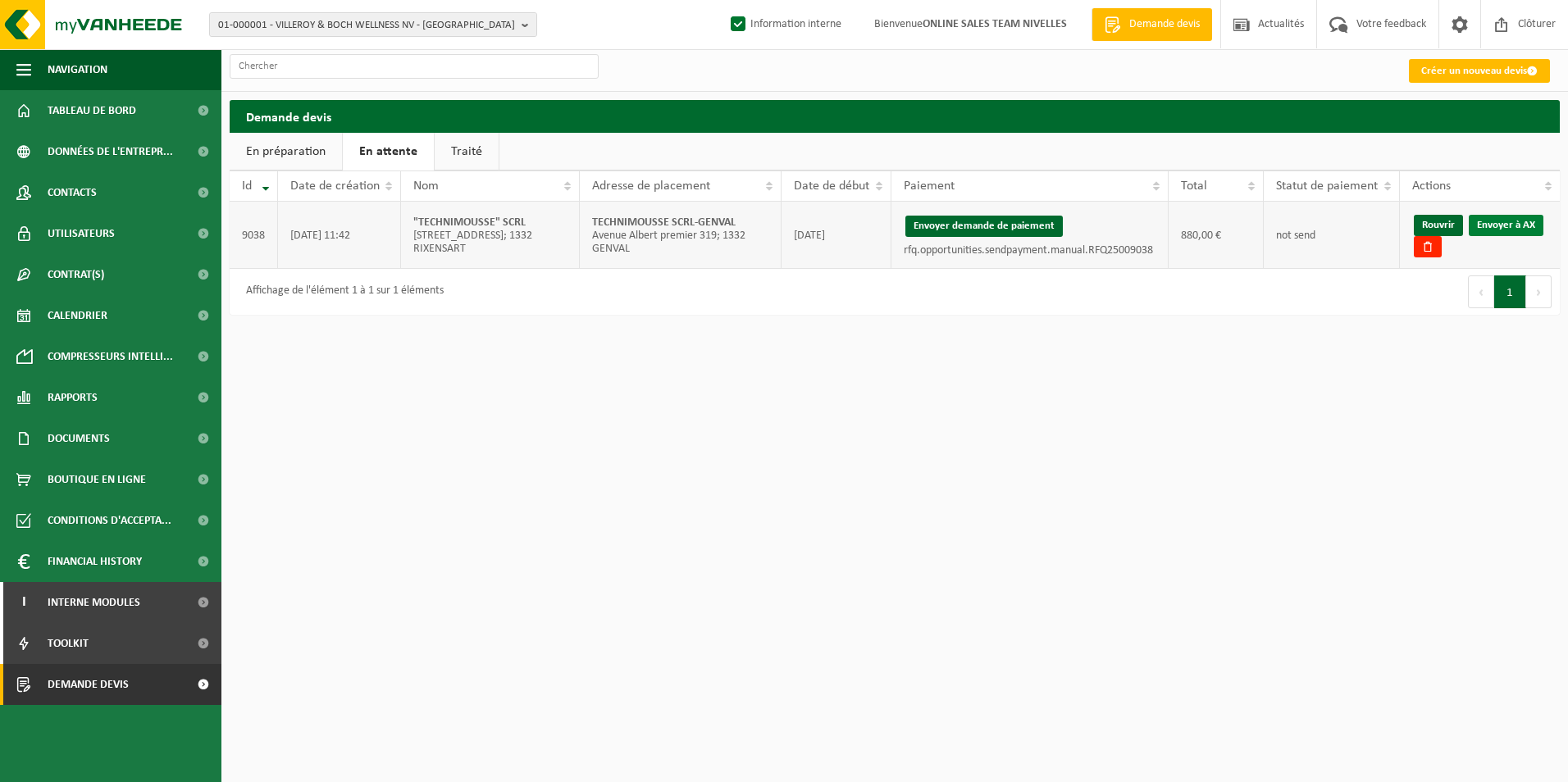
click at [1490, 226] on link "Envoyer à AX" at bounding box center [1505, 226] width 74 height 21
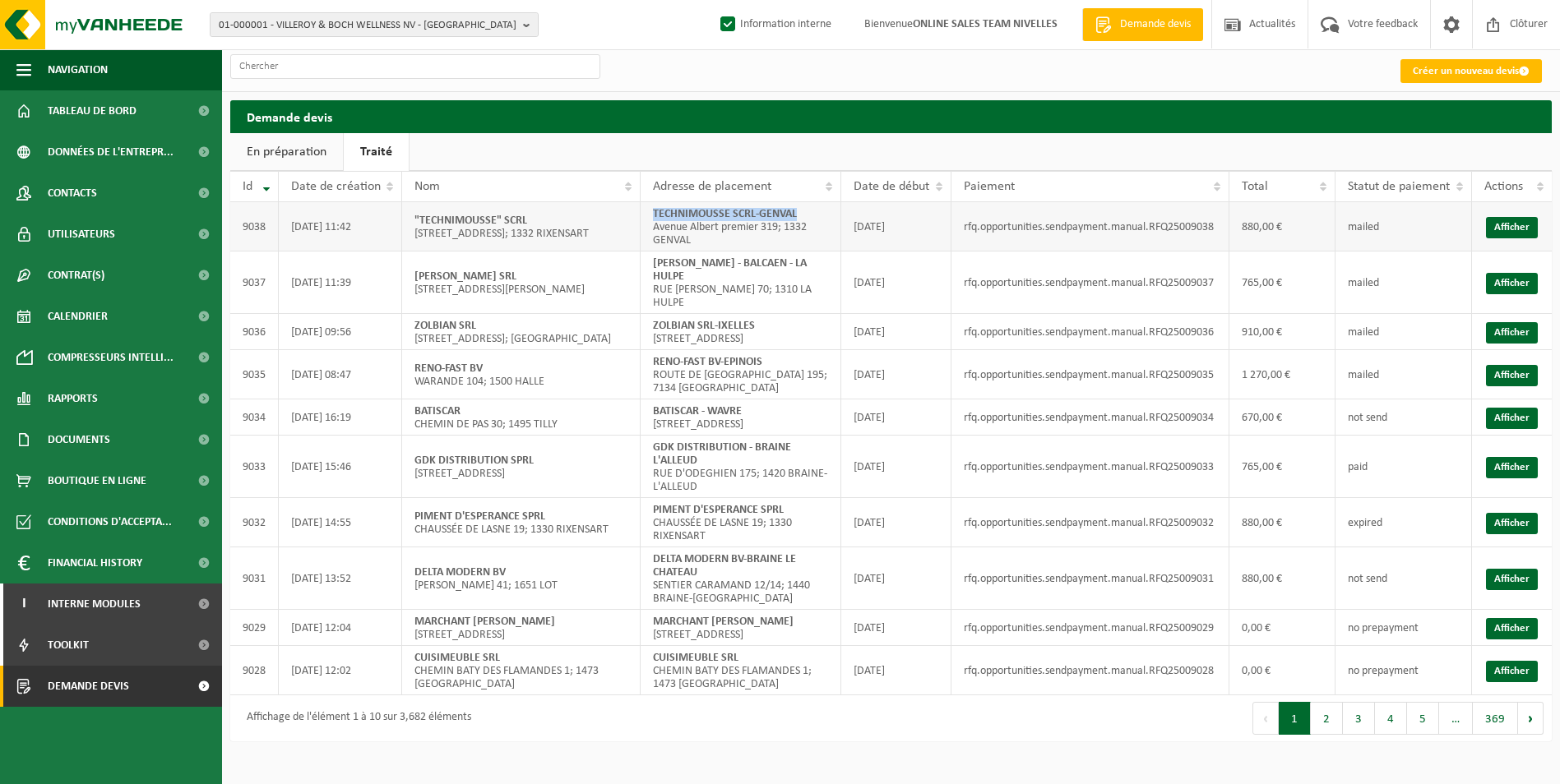
drag, startPoint x: 654, startPoint y: 216, endPoint x: 824, endPoint y: 220, distance: 170.0
click at [824, 220] on td "TECHNIMOUSSE SCRL-GENVAL Avenue Albert premier 319; 1332 GENVAL" at bounding box center [741, 226] width 200 height 49
copy strong "TECHNIMOUSSE SCRL-GENVAL"
